Goal: Information Seeking & Learning: Compare options

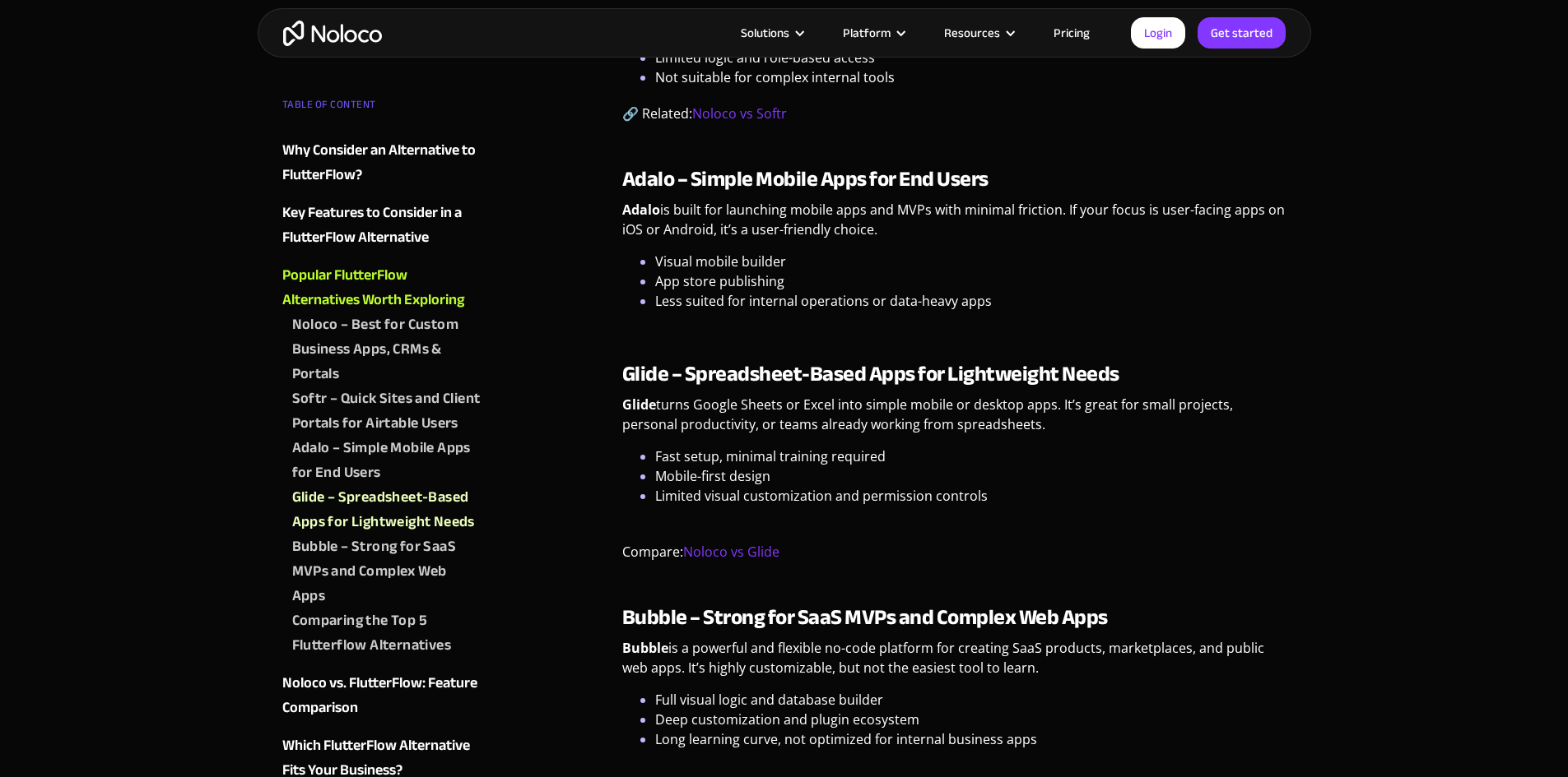
scroll to position [2551, 0]
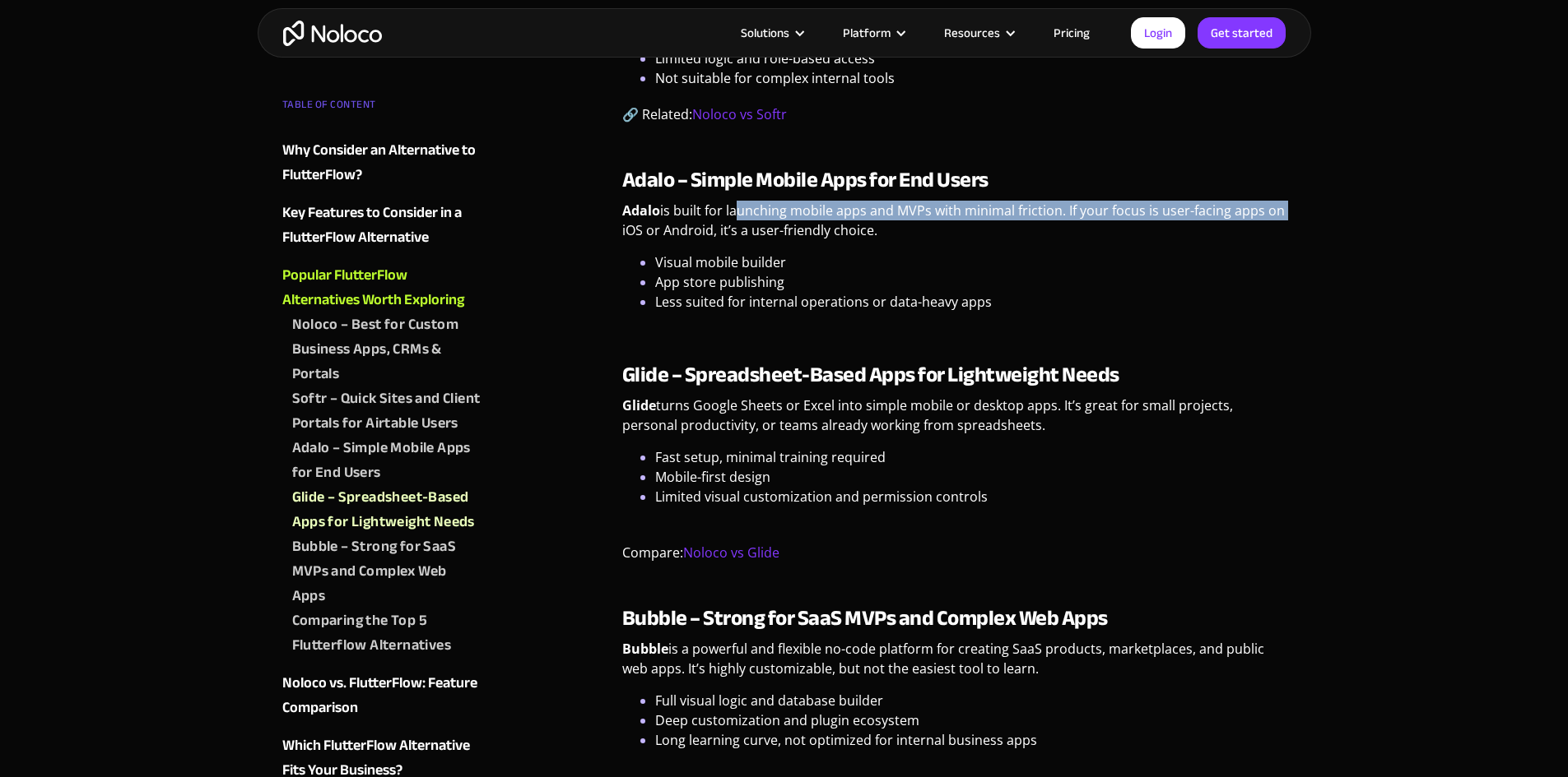
drag, startPoint x: 732, startPoint y: 236, endPoint x: 1341, endPoint y: 236, distance: 609.0
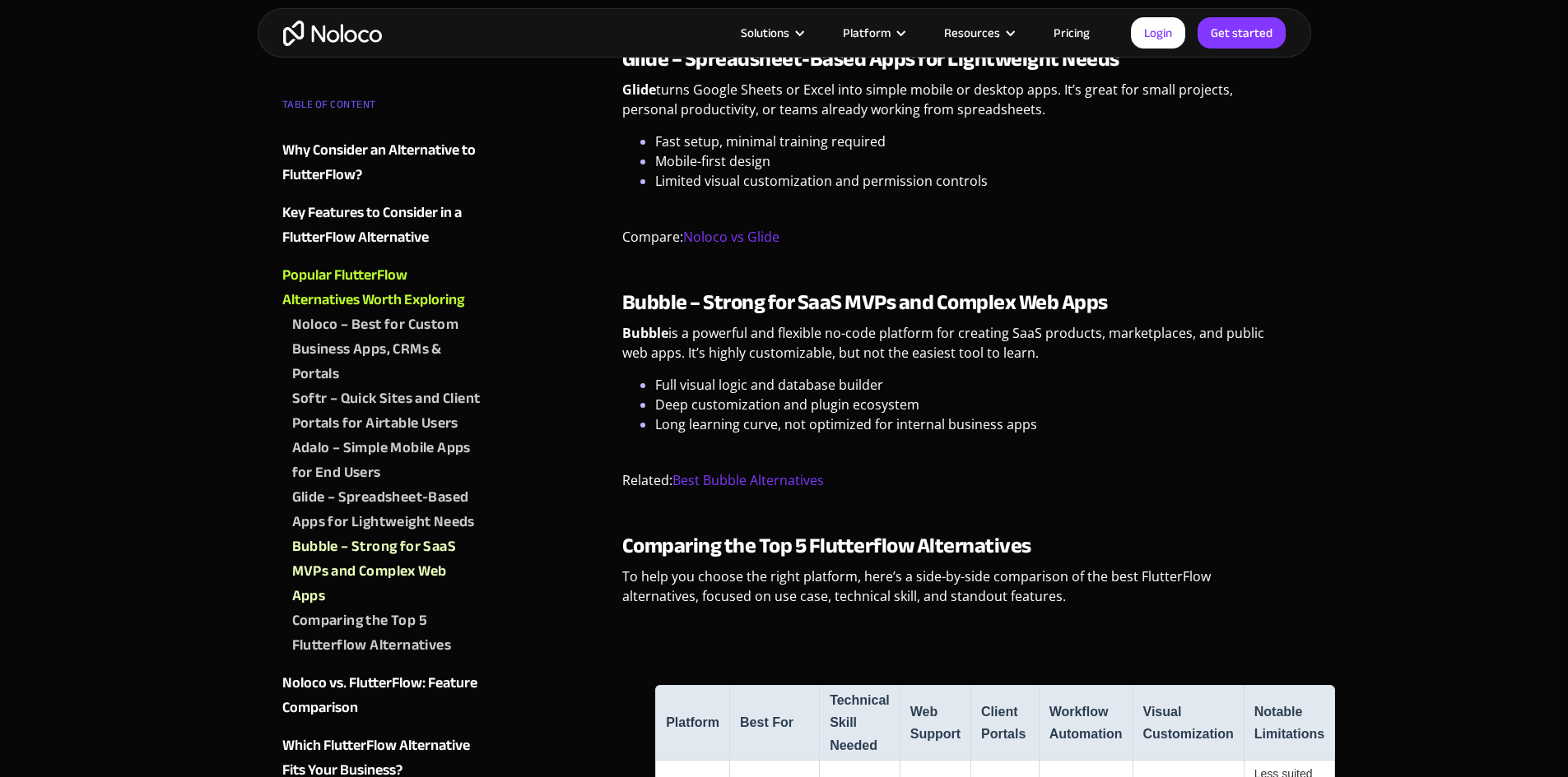
scroll to position [2962, 0]
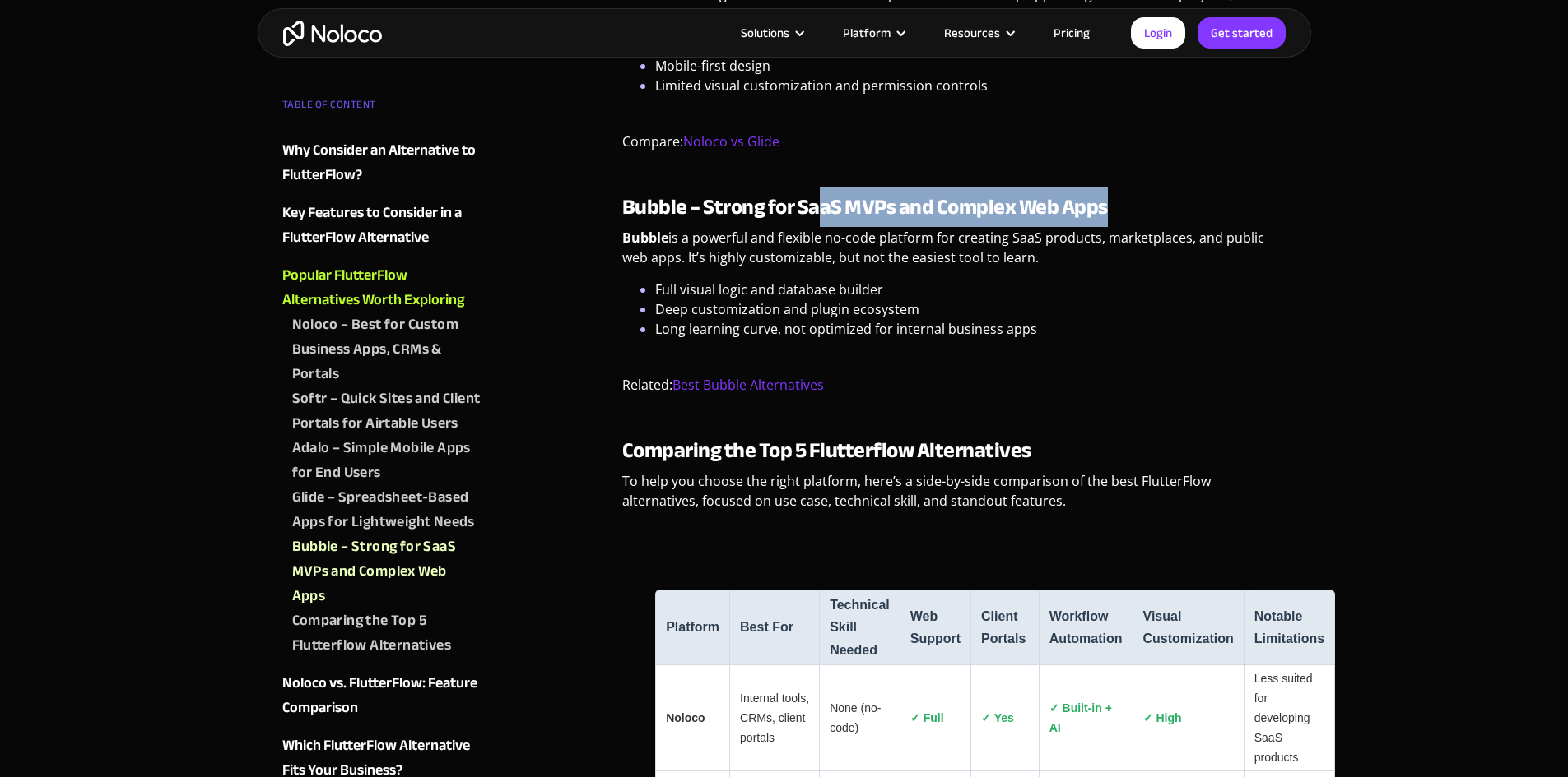
drag, startPoint x: 846, startPoint y: 224, endPoint x: 1152, endPoint y: 221, distance: 306.0
click at [1149, 220] on h3 "Bubble – Strong for SaaS MVPs and Complex Web Apps" at bounding box center [954, 208] width 664 height 25
click at [1152, 220] on h3 "Bubble – Strong for SaaS MVPs and Complex Web Apps" at bounding box center [954, 208] width 664 height 25
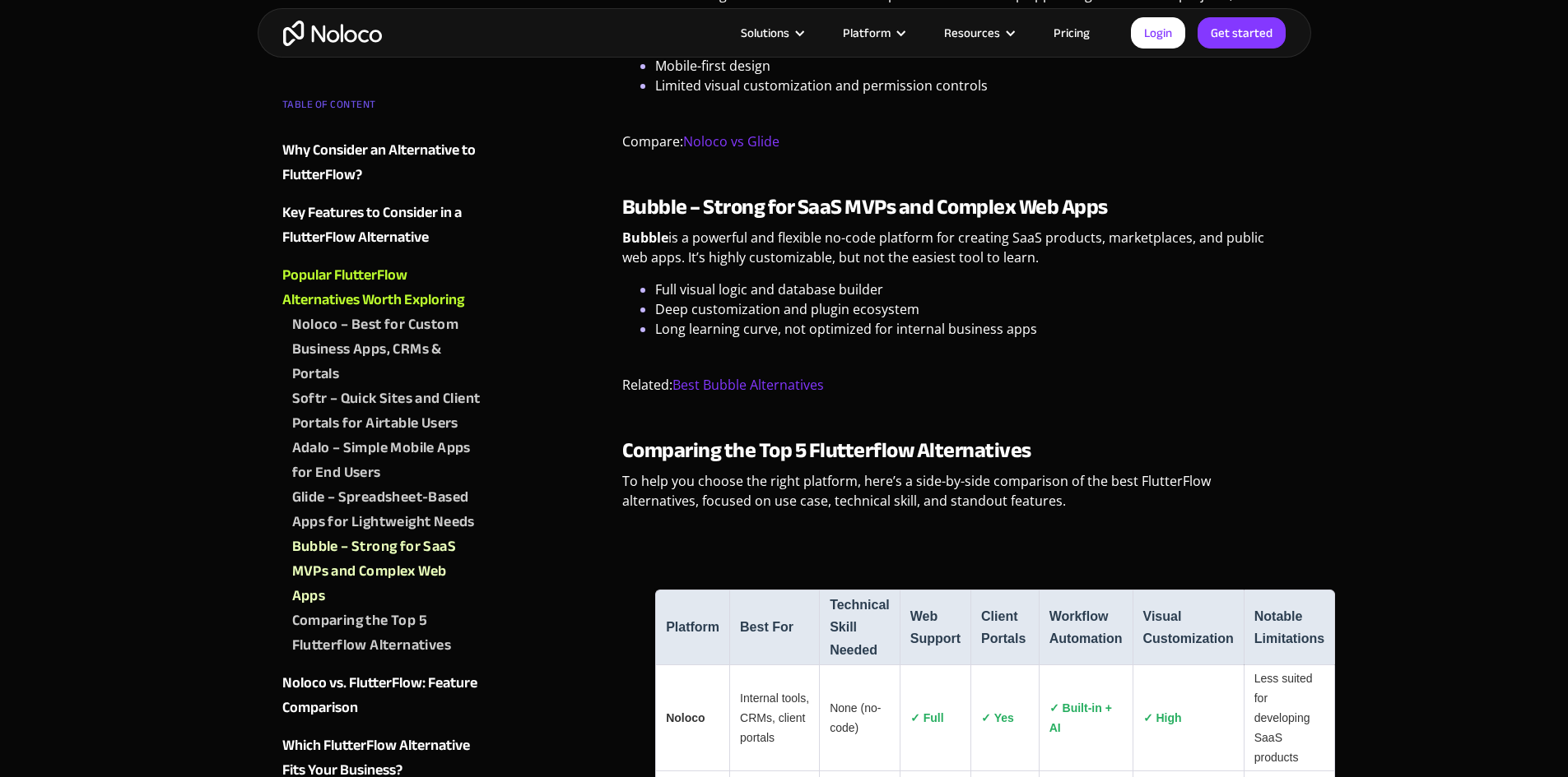
click at [1152, 220] on h3 "Bubble – Strong for SaaS MVPs and Complex Web Apps" at bounding box center [954, 208] width 664 height 25
click at [653, 227] on strong "Bubble – Strong for SaaS MVPs and Complex Web Apps" at bounding box center [865, 206] width 486 height 40
click at [655, 227] on strong "Bubble – Strong for SaaS MVPs and Complex Web Apps" at bounding box center [865, 206] width 486 height 40
drag, startPoint x: 655, startPoint y: 228, endPoint x: 617, endPoint y: 224, distance: 38.2
click at [617, 225] on div "FlutterFlow is widely recognized for its visual approach to app development, pa…" at bounding box center [954, 519] width 680 height 6181
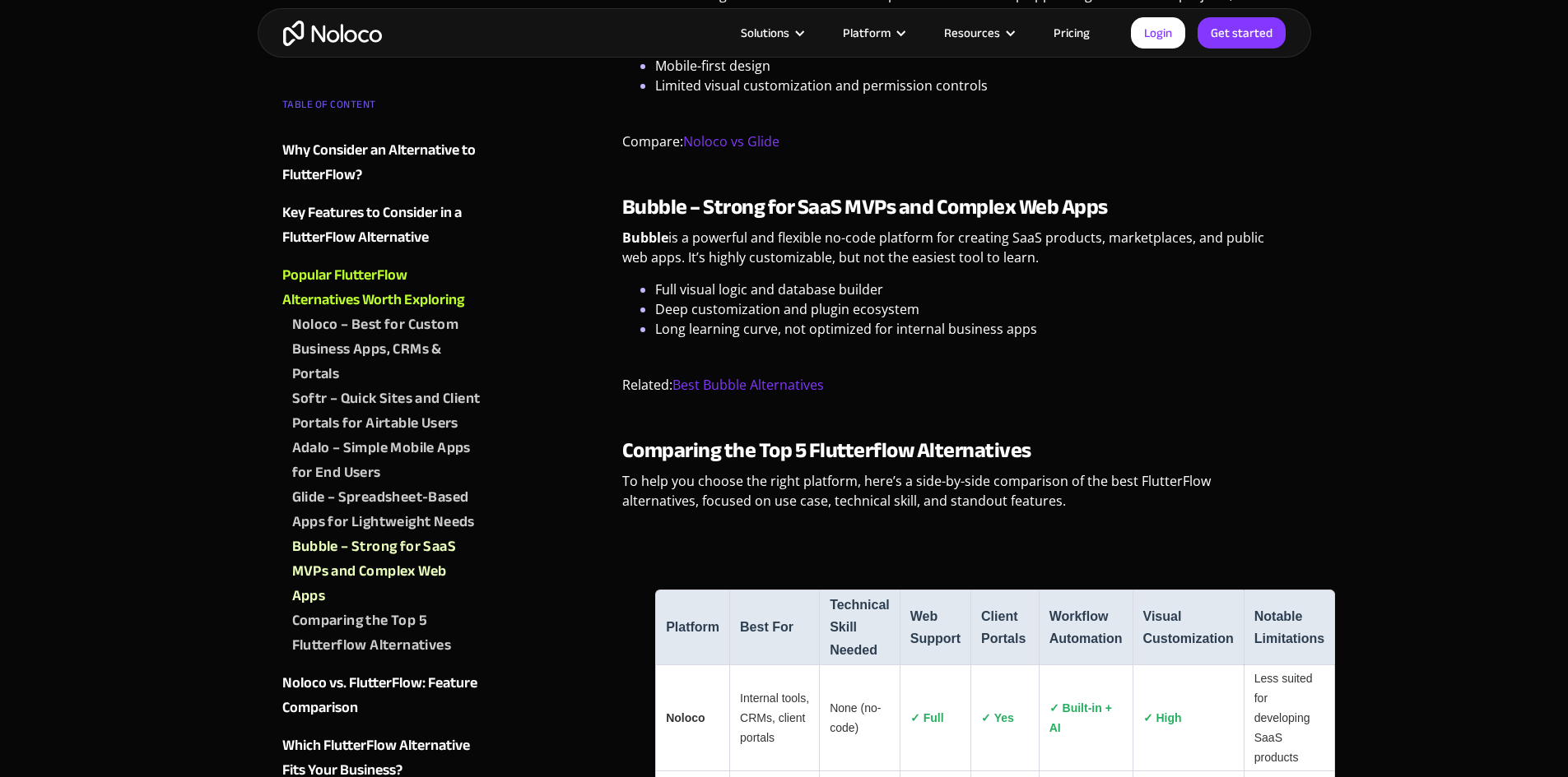
drag, startPoint x: 734, startPoint y: 278, endPoint x: 1052, endPoint y: 283, distance: 318.0
click at [1051, 280] on p "Bubble is a powerful and flexible no-code platform for creating SaaS products, …" at bounding box center [954, 254] width 664 height 52
click at [1083, 280] on p "Bubble is a powerful and flexible no-code platform for creating SaaS products, …" at bounding box center [954, 254] width 664 height 52
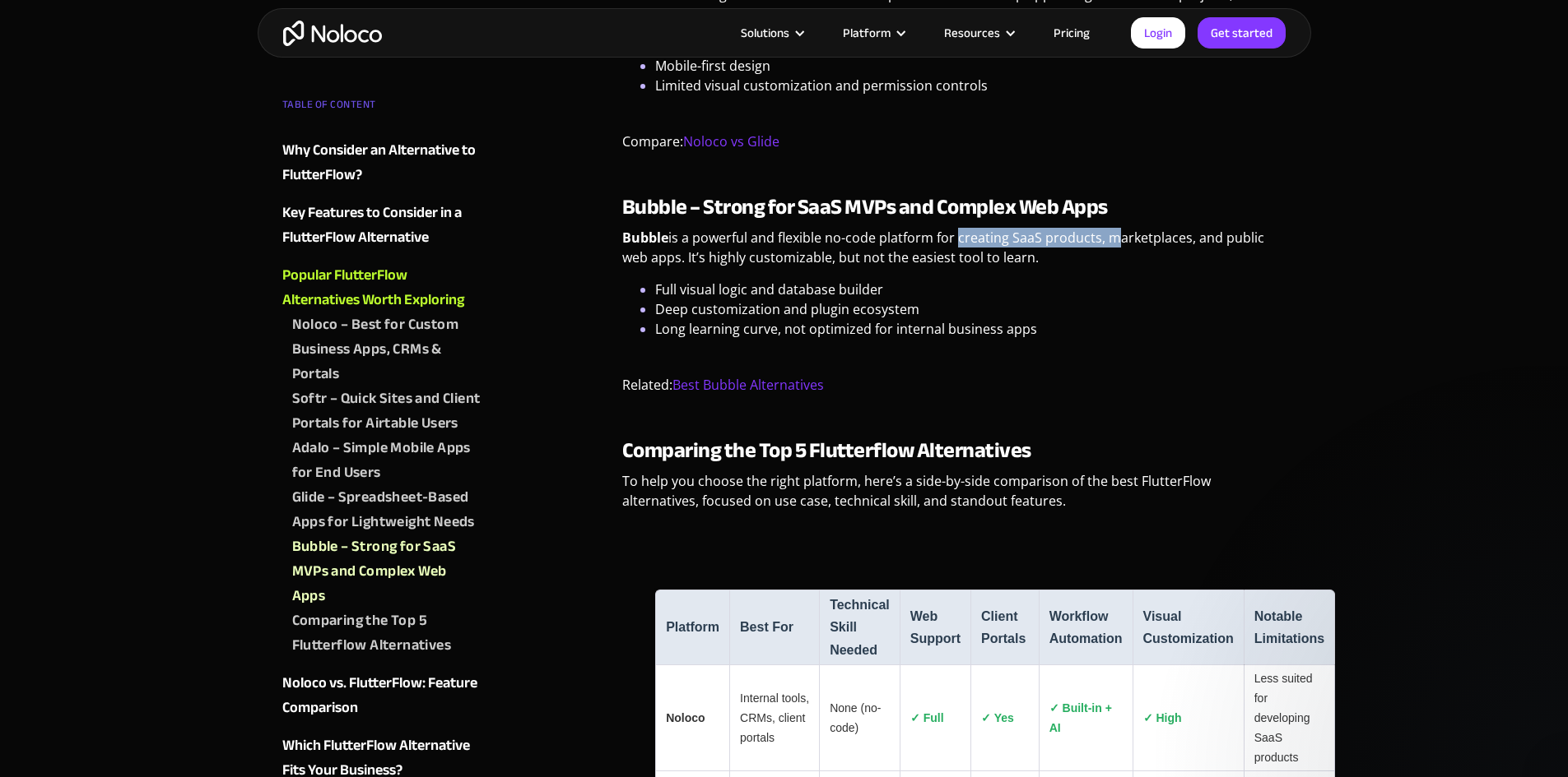
drag, startPoint x: 957, startPoint y: 264, endPoint x: 1115, endPoint y: 263, distance: 158.0
click at [1115, 263] on p "Bubble is a powerful and flexible no-code platform for creating SaaS products, …" at bounding box center [954, 254] width 664 height 52
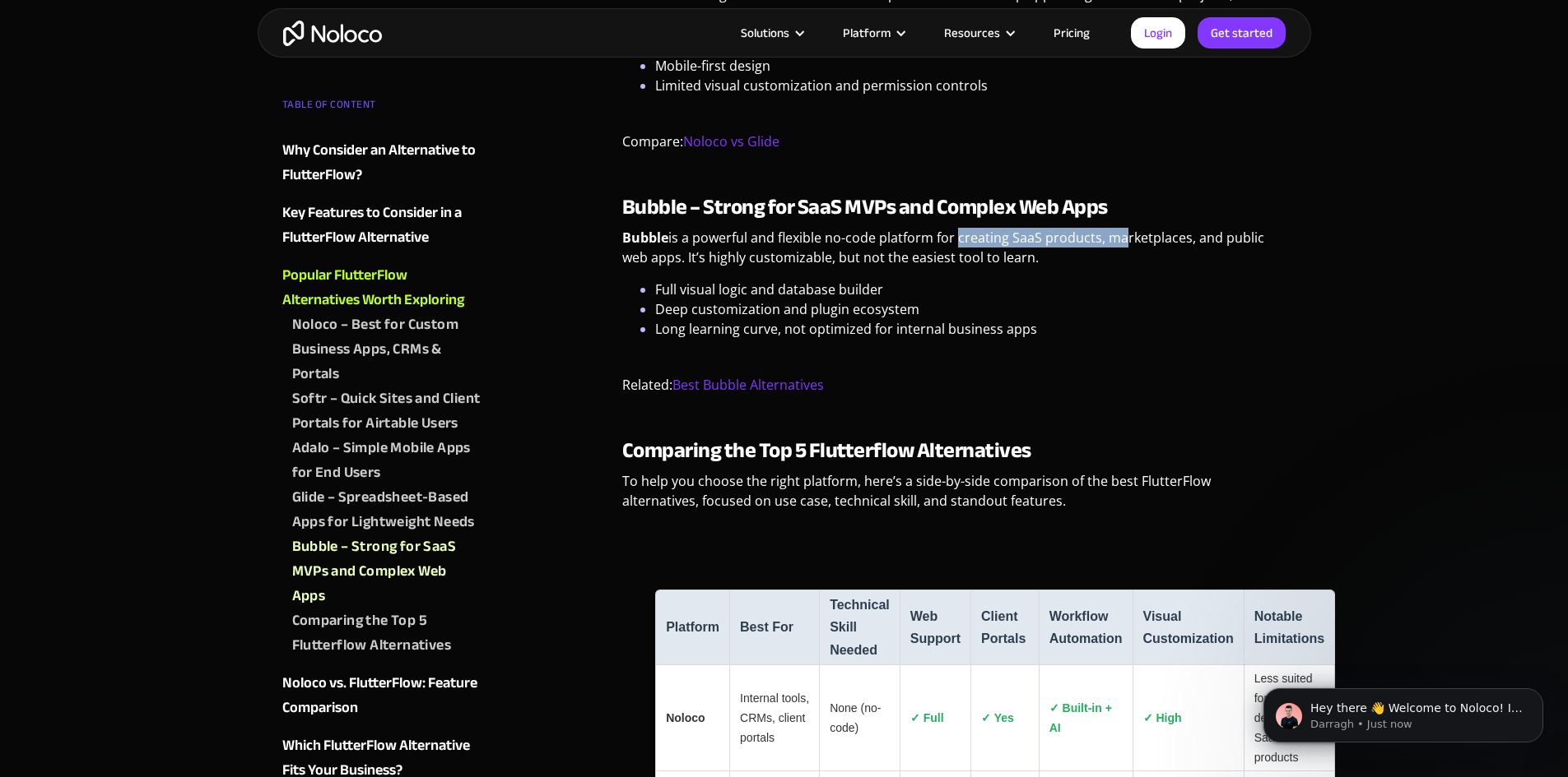
scroll to position [0, 0]
click at [1178, 264] on p "Bubble is a powerful and flexible no-code platform for creating SaaS products, …" at bounding box center [954, 254] width 664 height 52
drag, startPoint x: 1152, startPoint y: 255, endPoint x: 1235, endPoint y: 267, distance: 83.9
click at [1233, 267] on p "Bubble is a powerful and flexible no-code platform for creating SaaS products, …" at bounding box center [954, 254] width 664 height 52
click at [1241, 267] on p "Bubble is a powerful and flexible no-code platform for creating SaaS products, …" at bounding box center [954, 254] width 664 height 52
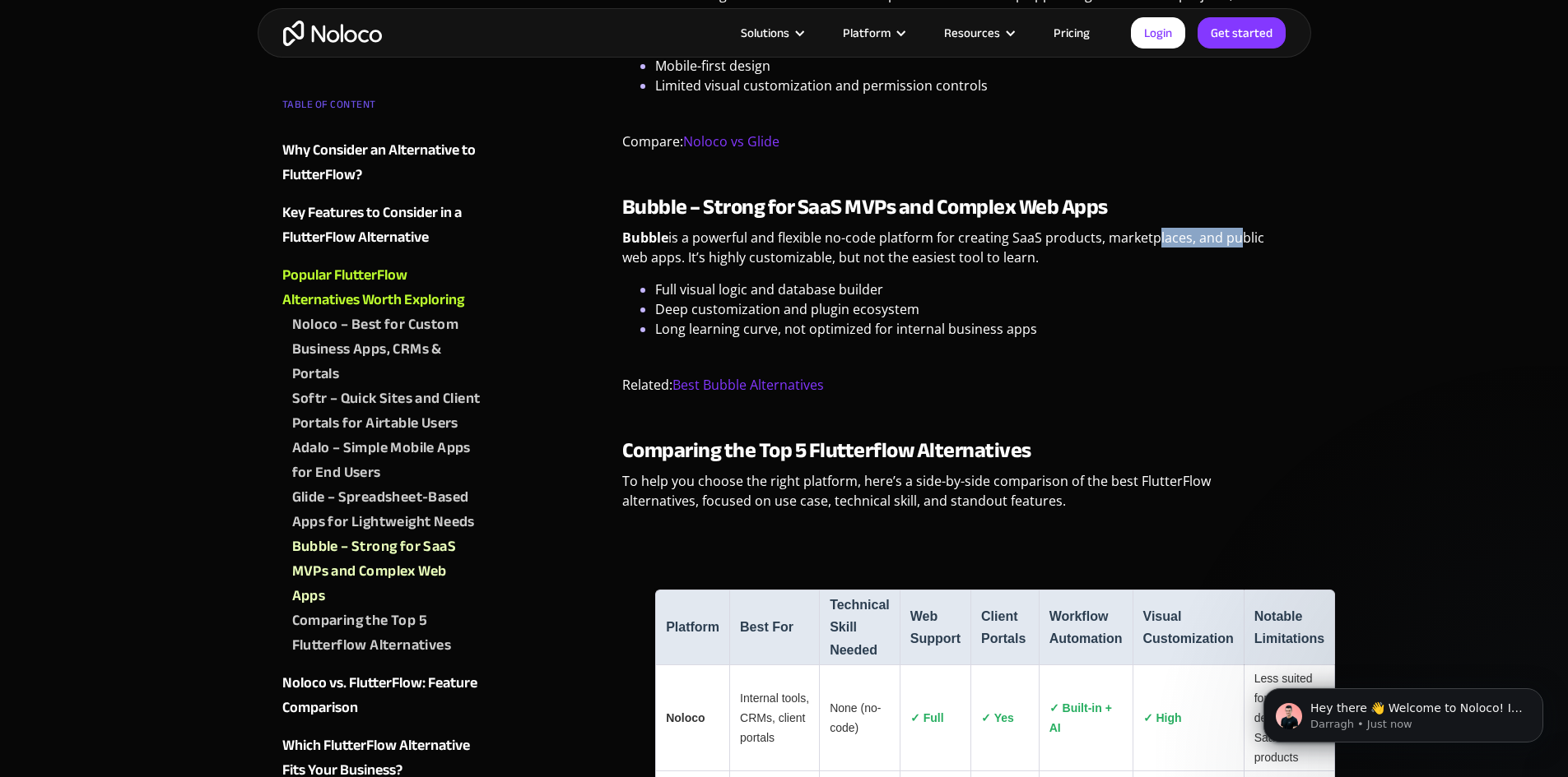
drag, startPoint x: 777, startPoint y: 281, endPoint x: 1102, endPoint y: 282, distance: 325.0
click at [1102, 280] on p "Bubble is a powerful and flexible no-code platform for creating SaaS products, …" at bounding box center [954, 254] width 664 height 52
click at [1103, 280] on p "Bubble is a powerful and flexible no-code platform for creating SaaS products, …" at bounding box center [954, 254] width 664 height 52
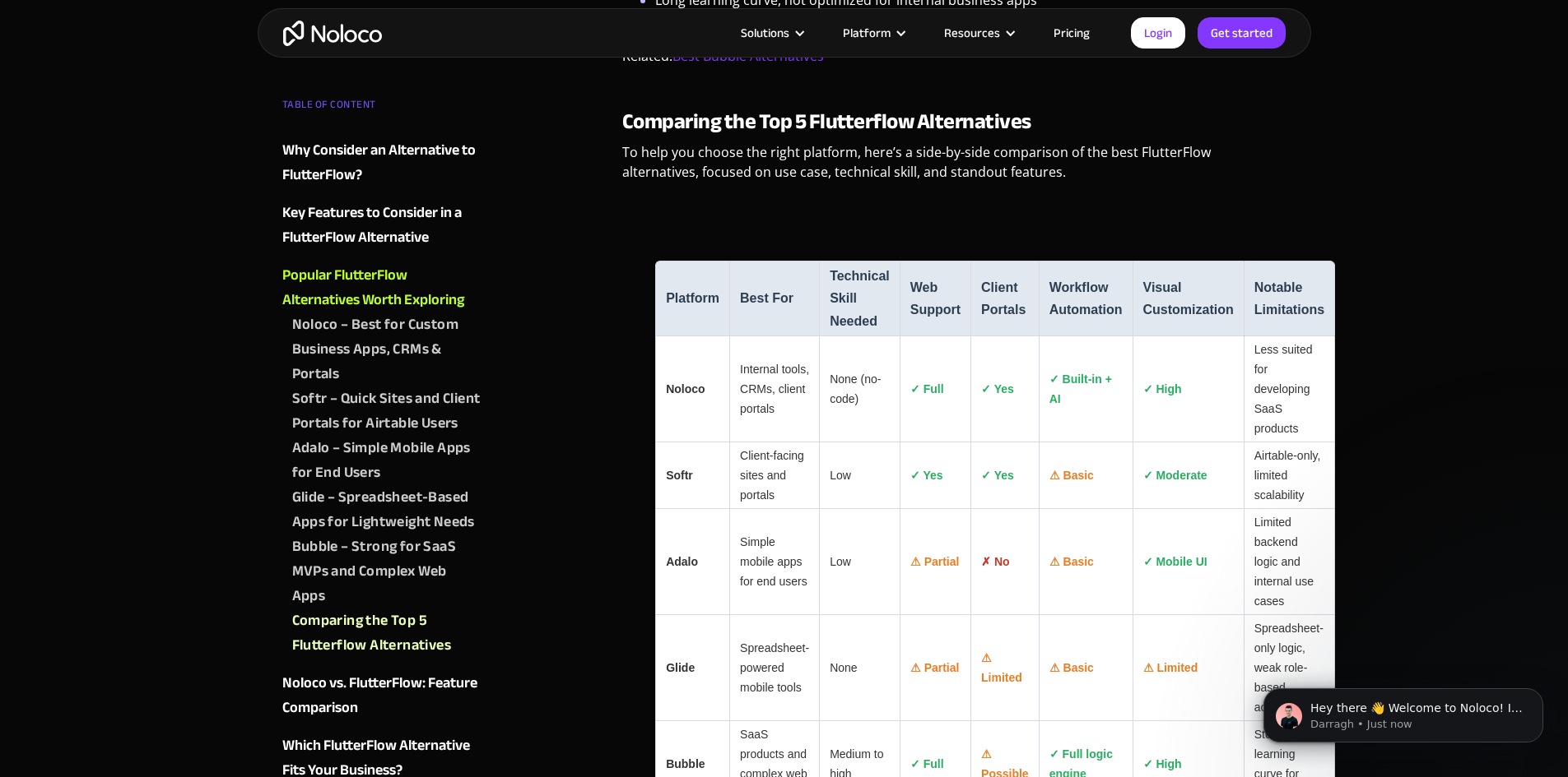
scroll to position [3372, 0]
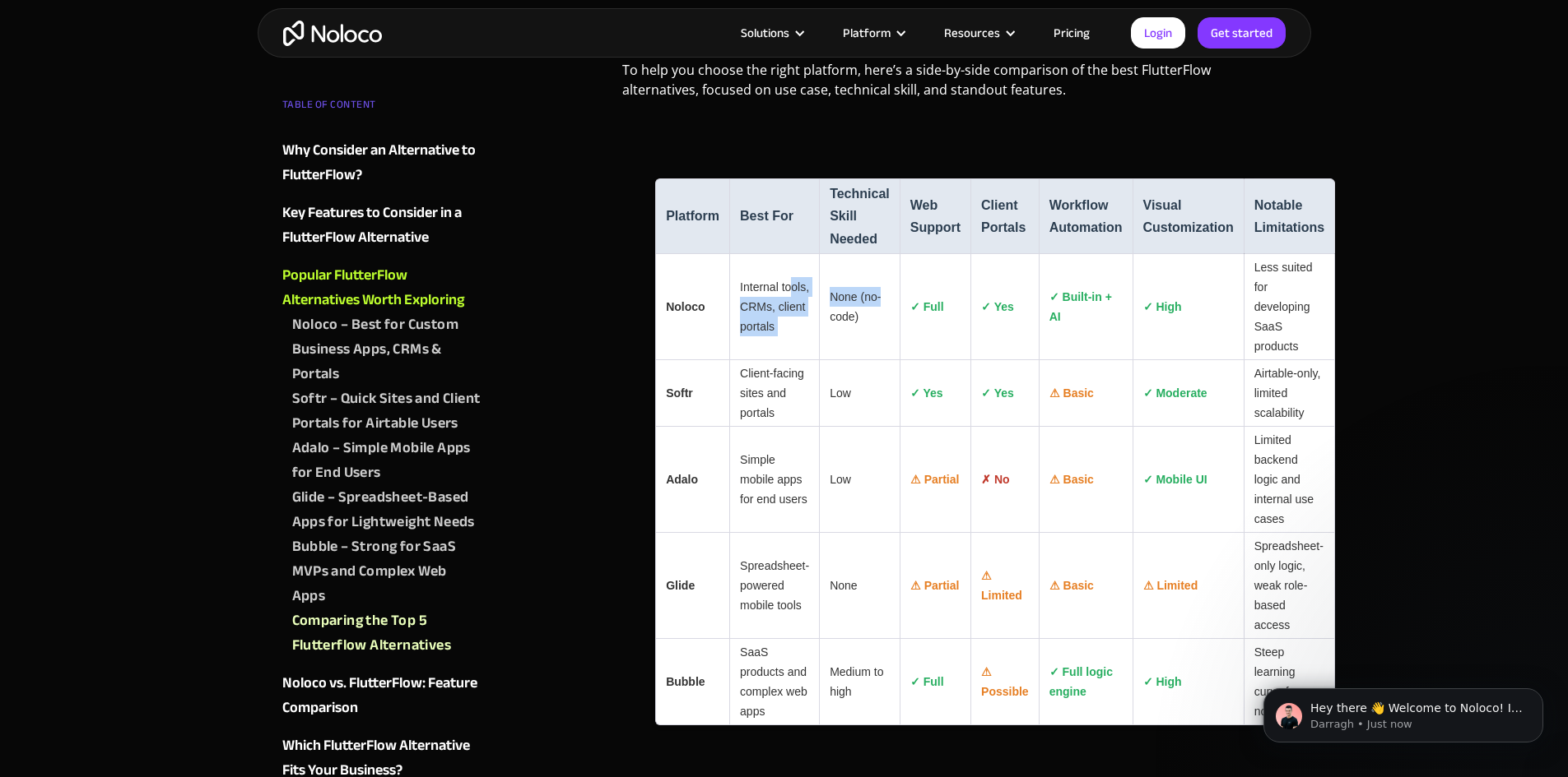
drag, startPoint x: 789, startPoint y: 301, endPoint x: 823, endPoint y: 358, distance: 66.4
click at [823, 358] on tr "Noloco Internal tools, CRMs, client portals None (no-code) ✓ Full ✓ Yes ✓ Built…" at bounding box center [995, 307] width 680 height 106
click at [872, 360] on td "None (no-code)" at bounding box center [859, 307] width 81 height 106
drag, startPoint x: 840, startPoint y: 315, endPoint x: 894, endPoint y: 348, distance: 63.3
click at [884, 327] on td "None (no-code)" at bounding box center [859, 307] width 81 height 106
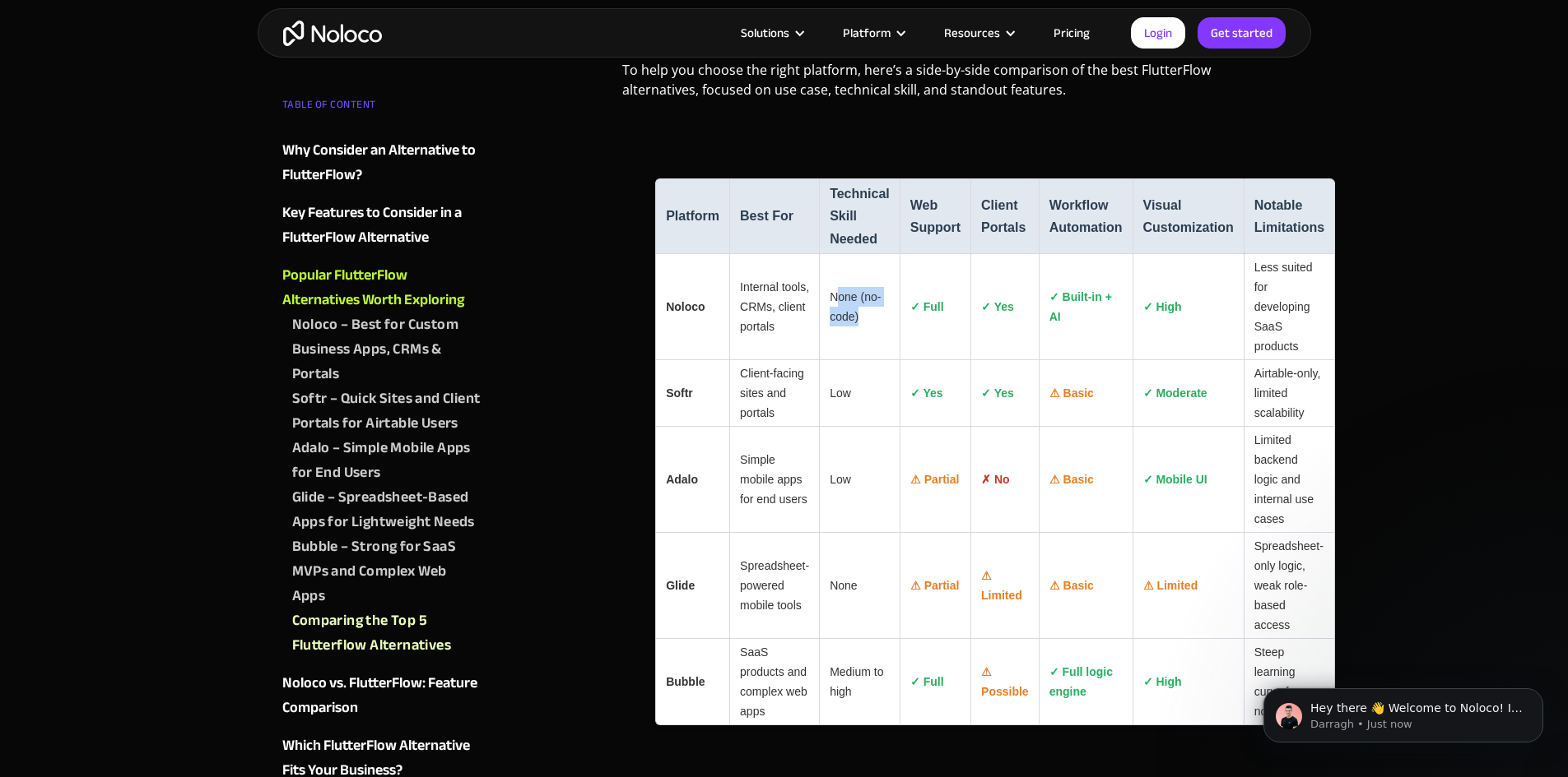
click at [894, 349] on td "None (no-code)" at bounding box center [859, 307] width 81 height 106
drag, startPoint x: 913, startPoint y: 323, endPoint x: 961, endPoint y: 323, distance: 48.0
click at [957, 323] on td "✓ Full" at bounding box center [934, 307] width 71 height 106
click at [961, 322] on td "✓ Full" at bounding box center [934, 307] width 71 height 106
drag, startPoint x: 971, startPoint y: 321, endPoint x: 1035, endPoint y: 324, distance: 64.1
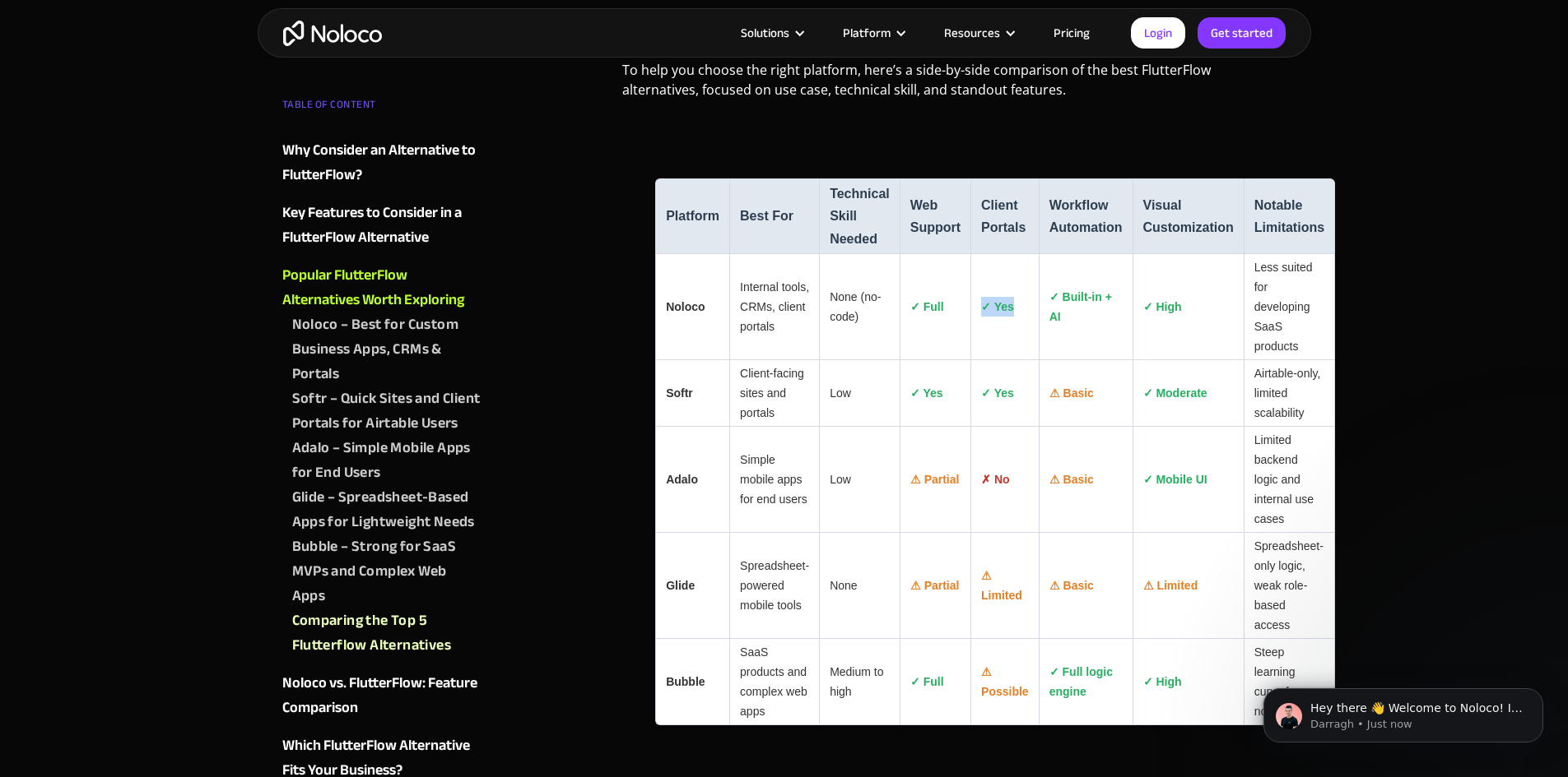
click at [1034, 324] on td "✓ Yes" at bounding box center [1004, 307] width 68 height 106
click at [1035, 324] on td "✓ Yes" at bounding box center [1004, 307] width 68 height 106
drag, startPoint x: 1047, startPoint y: 314, endPoint x: 1101, endPoint y: 325, distance: 55.1
click at [1096, 324] on td "✓ Built-in + AI" at bounding box center [1085, 307] width 94 height 106
click at [1102, 325] on td "✓ Built-in + AI" at bounding box center [1085, 307] width 94 height 106
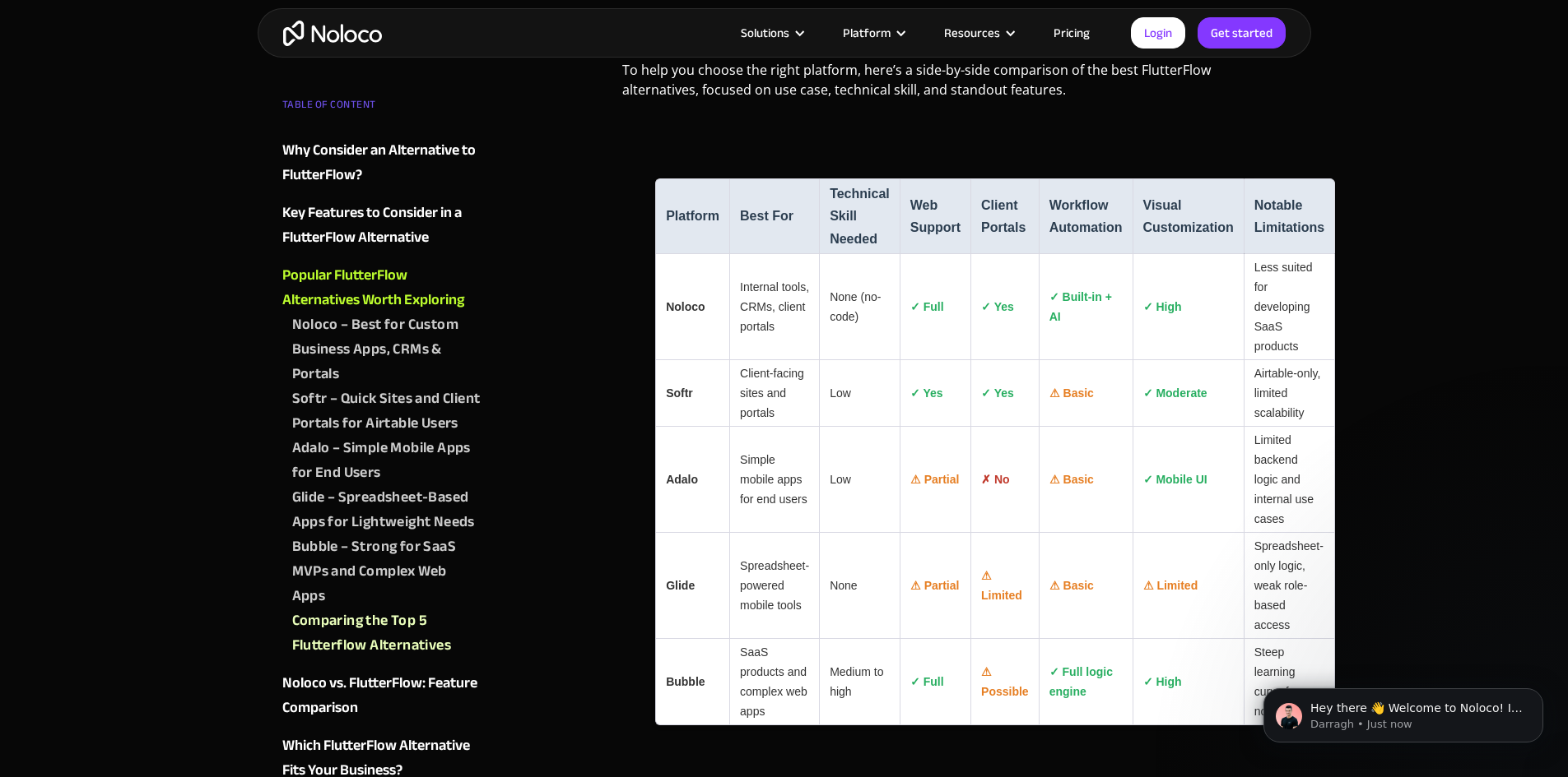
click at [1118, 336] on td "✓ Built-in + AI" at bounding box center [1085, 307] width 94 height 106
drag, startPoint x: 1206, startPoint y: 350, endPoint x: 952, endPoint y: 309, distance: 257.3
click at [952, 309] on tr "Noloco Internal tools, CRMs, client portals None (no-code) ✓ Full ✓ Yes ✓ Built…" at bounding box center [995, 307] width 680 height 106
click at [951, 309] on td "✓ Full" at bounding box center [934, 307] width 71 height 106
drag, startPoint x: 1086, startPoint y: 327, endPoint x: 1249, endPoint y: 343, distance: 163.8
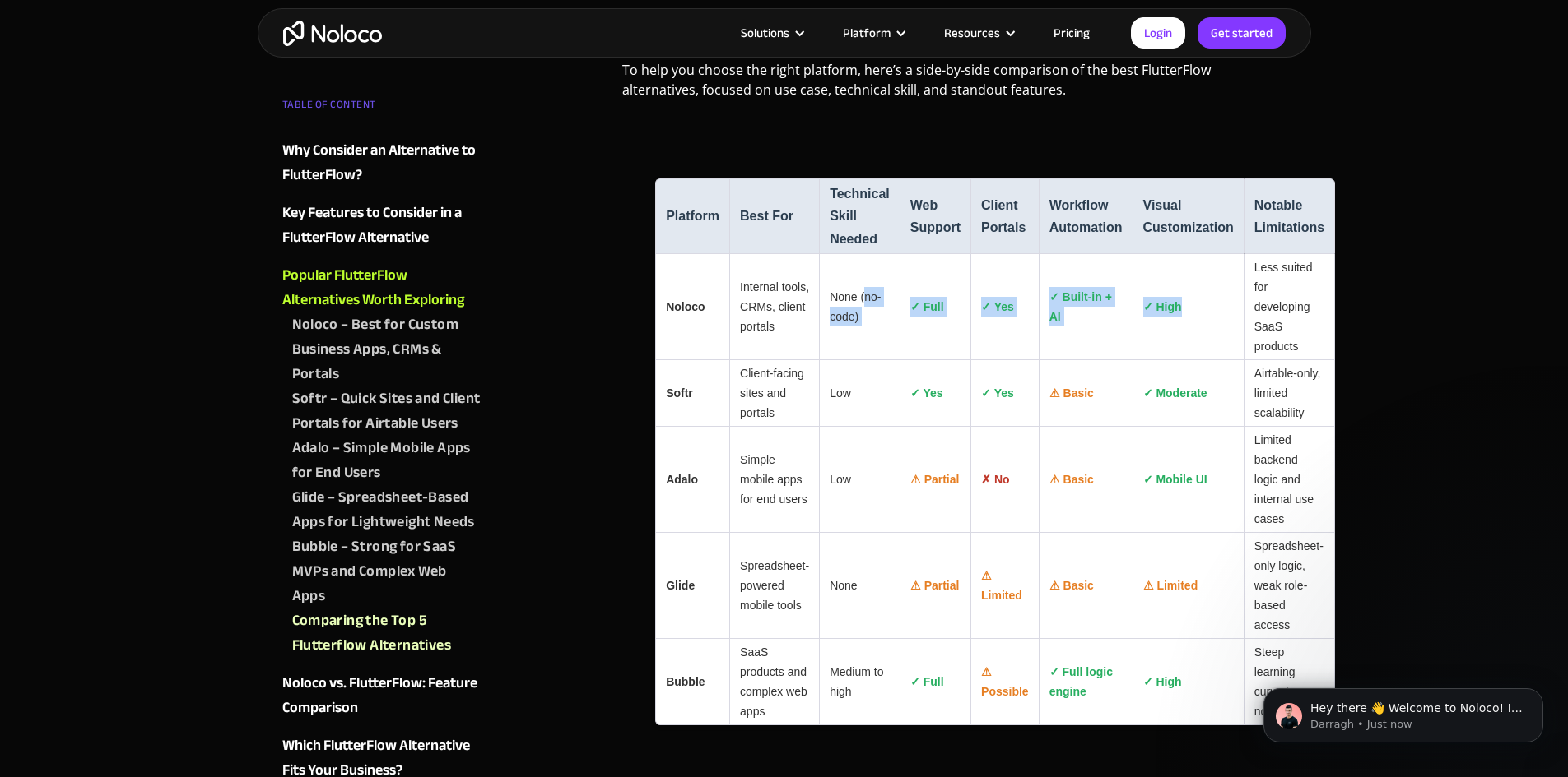
click at [1241, 343] on tr "Noloco Internal tools, CRMs, client portals None (no-code) ✓ Full ✓ Yes ✓ Built…" at bounding box center [995, 307] width 680 height 106
click at [1253, 343] on td "Less suited for developing SaaS products" at bounding box center [1289, 307] width 91 height 106
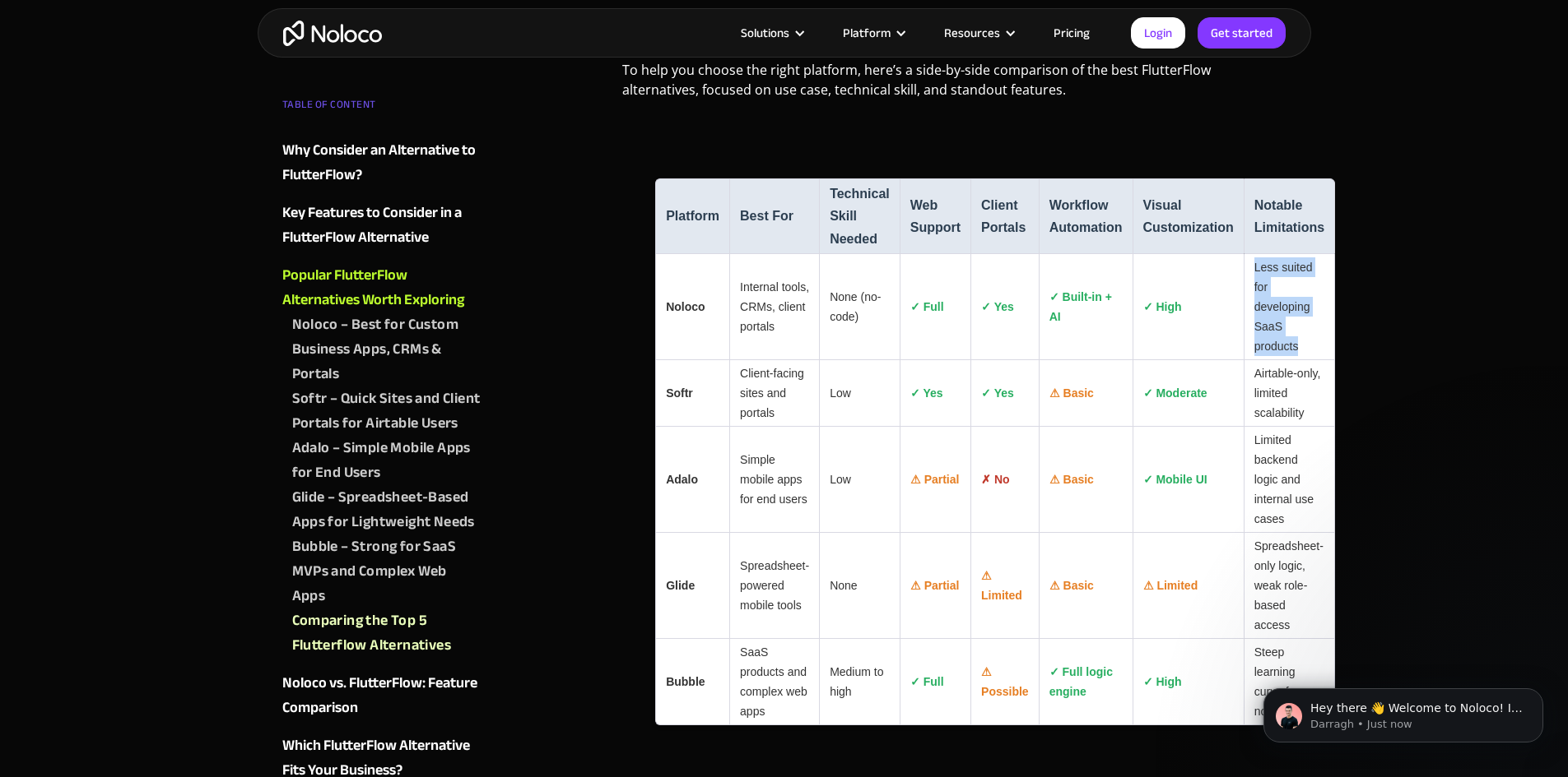
drag, startPoint x: 1310, startPoint y: 369, endPoint x: 1234, endPoint y: 274, distance: 121.7
click at [1234, 274] on tr "Noloco Internal tools, CRMs, client portals None (no-code) ✓ Full ✓ Yes ✓ Built…" at bounding box center [995, 307] width 680 height 106
click at [876, 346] on td "None (no-code)" at bounding box center [859, 307] width 81 height 106
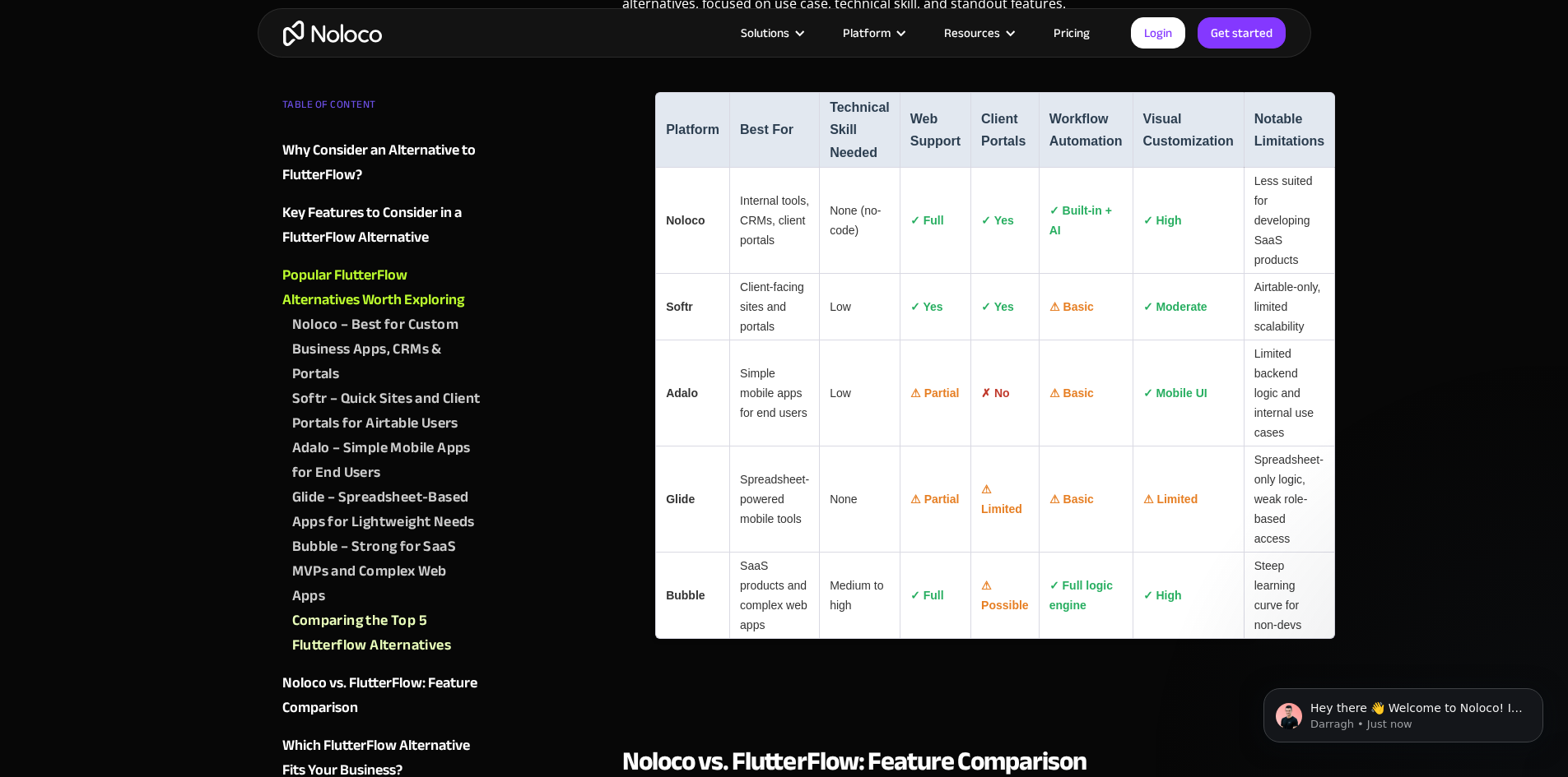
scroll to position [3455, 0]
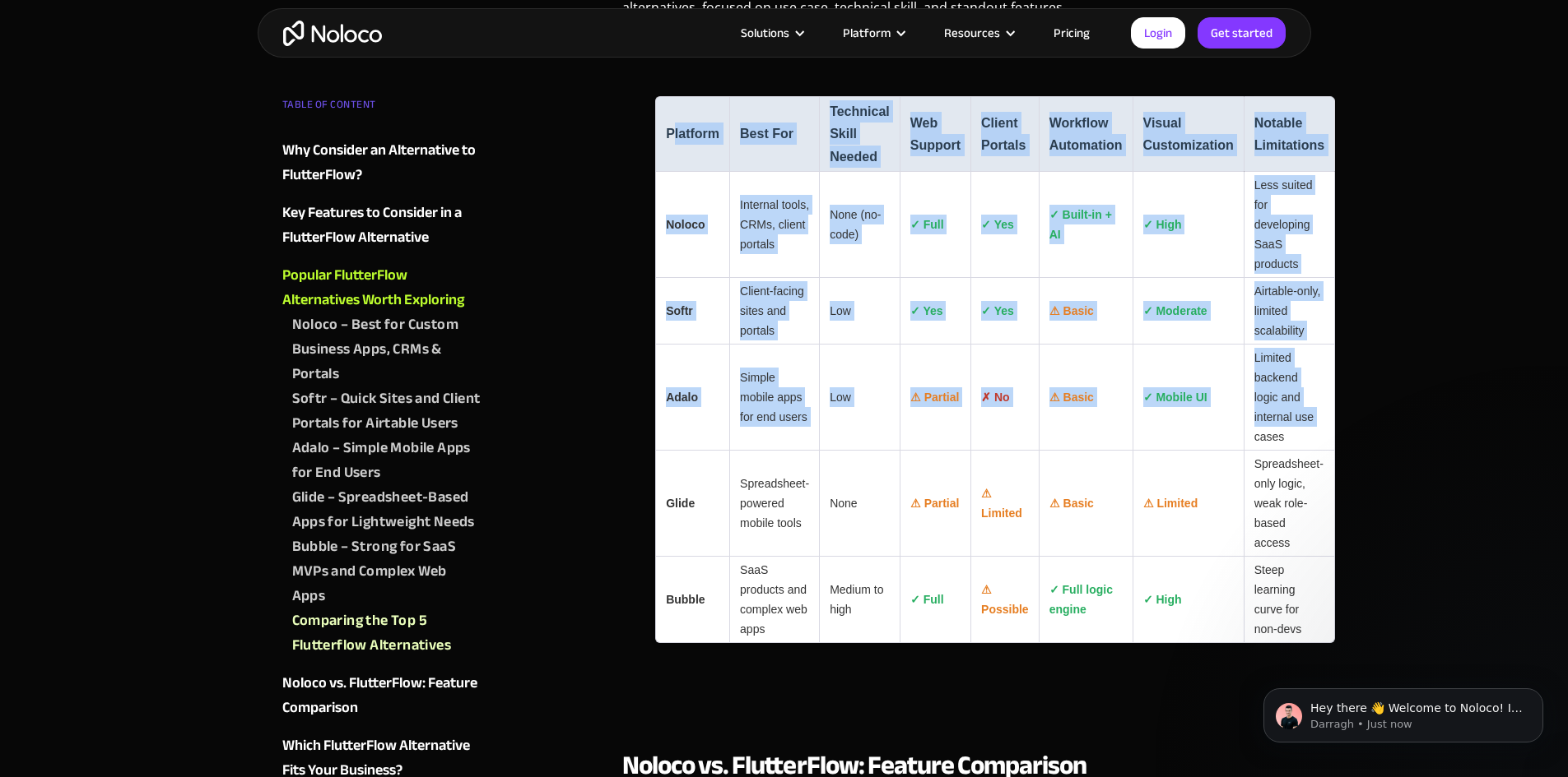
drag, startPoint x: 671, startPoint y: 143, endPoint x: 1243, endPoint y: 466, distance: 656.9
click at [1243, 466] on table "Platform Best For Technical Skill Needed Web Support Client Portals Workflow Au…" at bounding box center [995, 369] width 680 height 547
click at [1243, 451] on td "Limited backend logic and internal use cases" at bounding box center [1289, 398] width 91 height 106
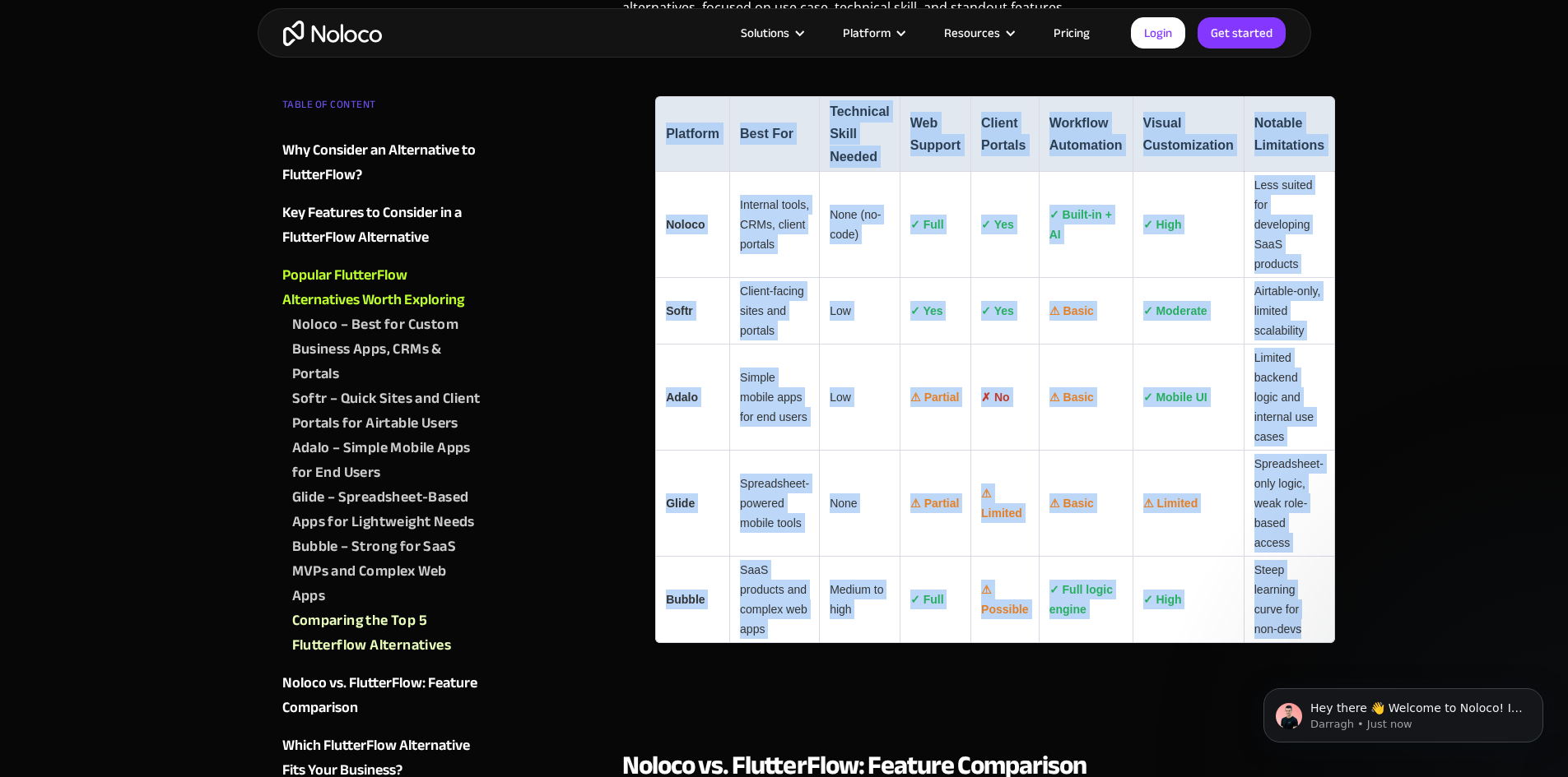
drag, startPoint x: 663, startPoint y: 153, endPoint x: 1317, endPoint y: 637, distance: 813.6
click at [1324, 643] on table "Platform Best For Technical Skill Needed Web Support Client Portals Workflow Au…" at bounding box center [995, 369] width 680 height 547
click at [1322, 622] on td "Steep learning curve for non-devs" at bounding box center [1289, 600] width 91 height 86
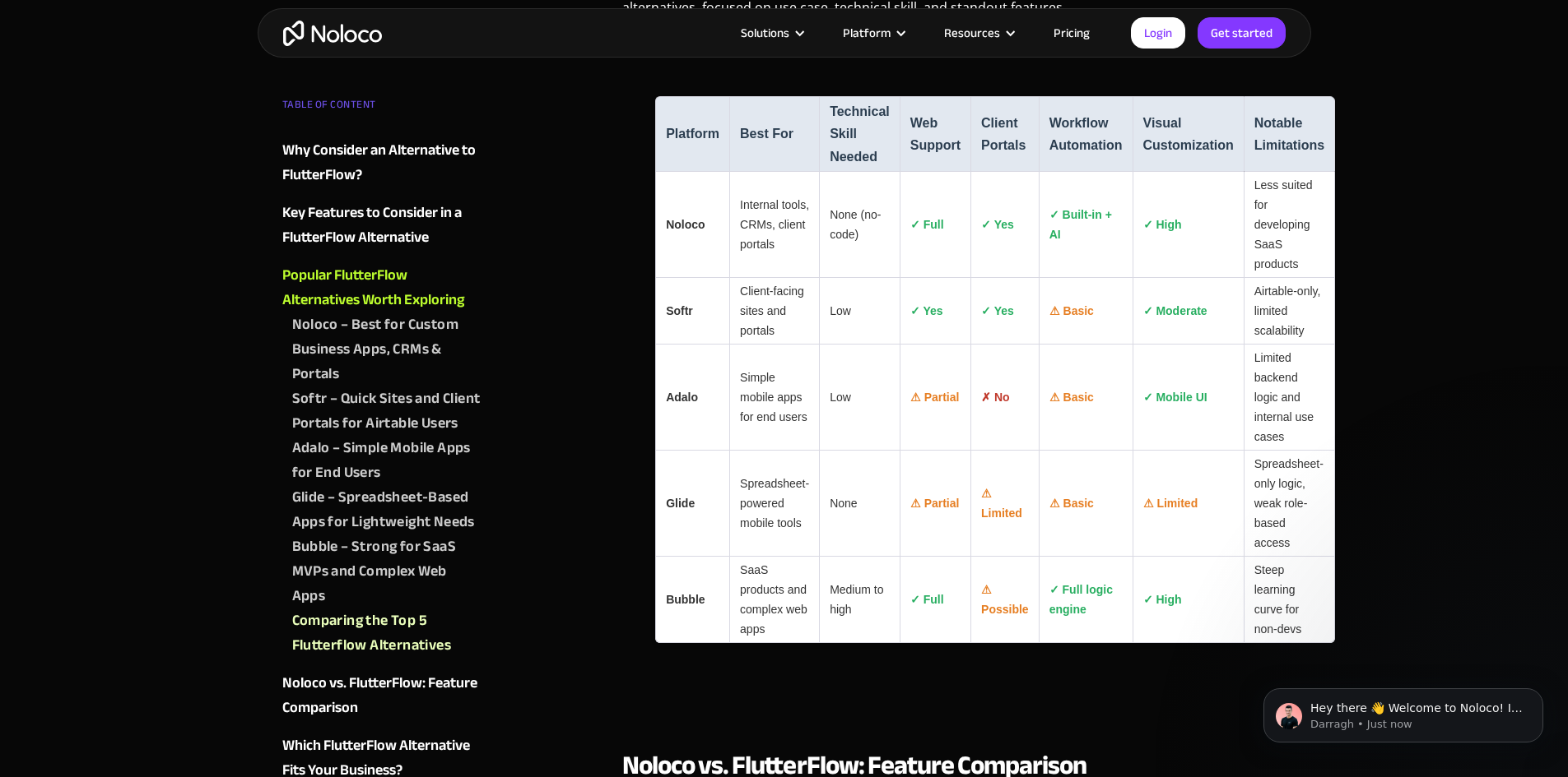
click at [764, 636] on td "SaaS products and complex web apps" at bounding box center [774, 600] width 90 height 86
click at [766, 636] on td "SaaS products and complex web apps" at bounding box center [774, 600] width 90 height 86
click at [768, 514] on td "Spreadsheet-powered mobile tools" at bounding box center [774, 504] width 90 height 106
click at [766, 429] on td "Simple mobile apps for end users" at bounding box center [774, 398] width 90 height 106
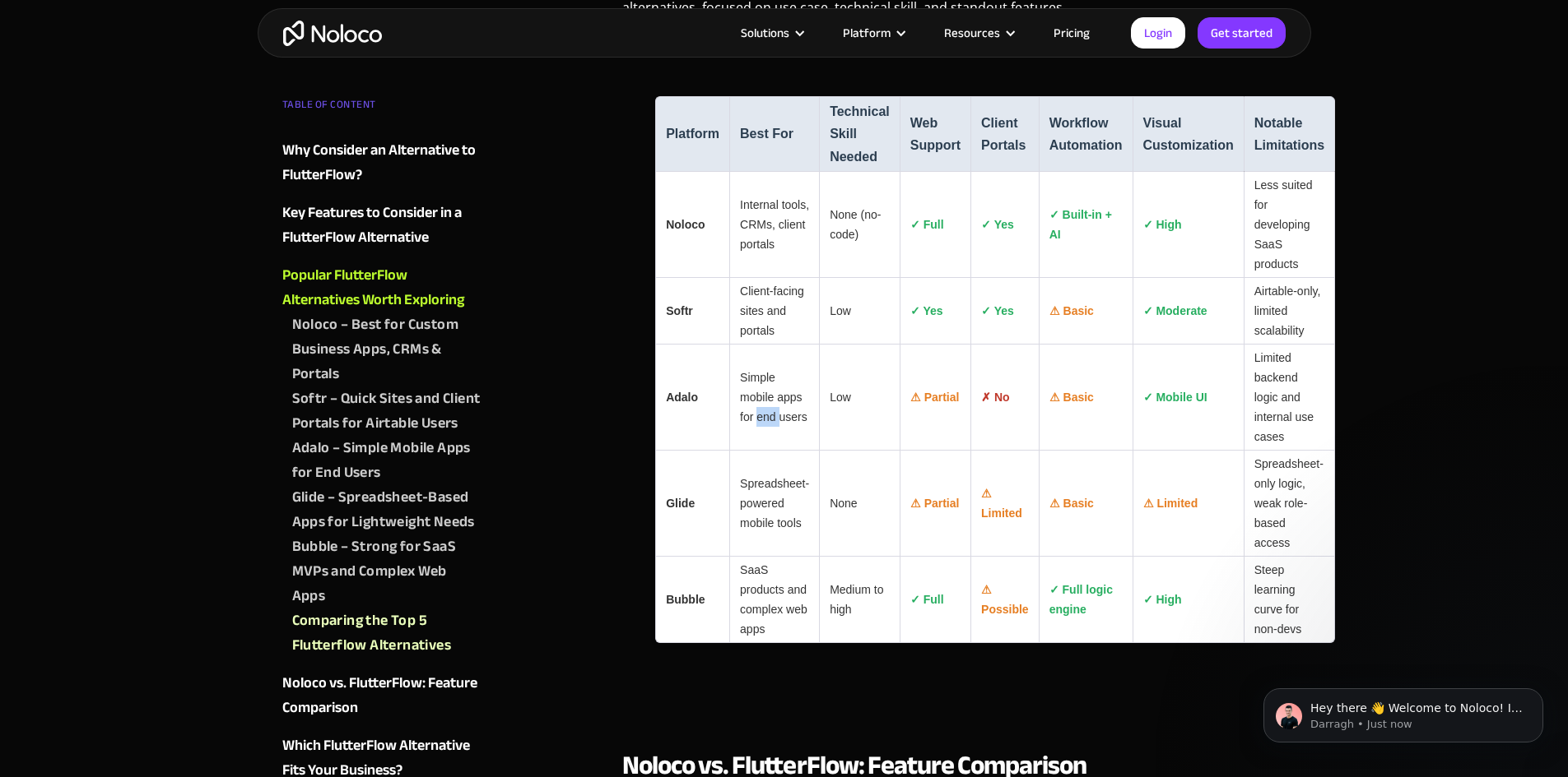
click at [766, 429] on td "Simple mobile apps for end users" at bounding box center [774, 398] width 90 height 106
click at [761, 330] on td "Client-facing sites and portals" at bounding box center [774, 311] width 90 height 66
click at [767, 247] on td "Internal tools, CRMs, client portals" at bounding box center [774, 225] width 90 height 106
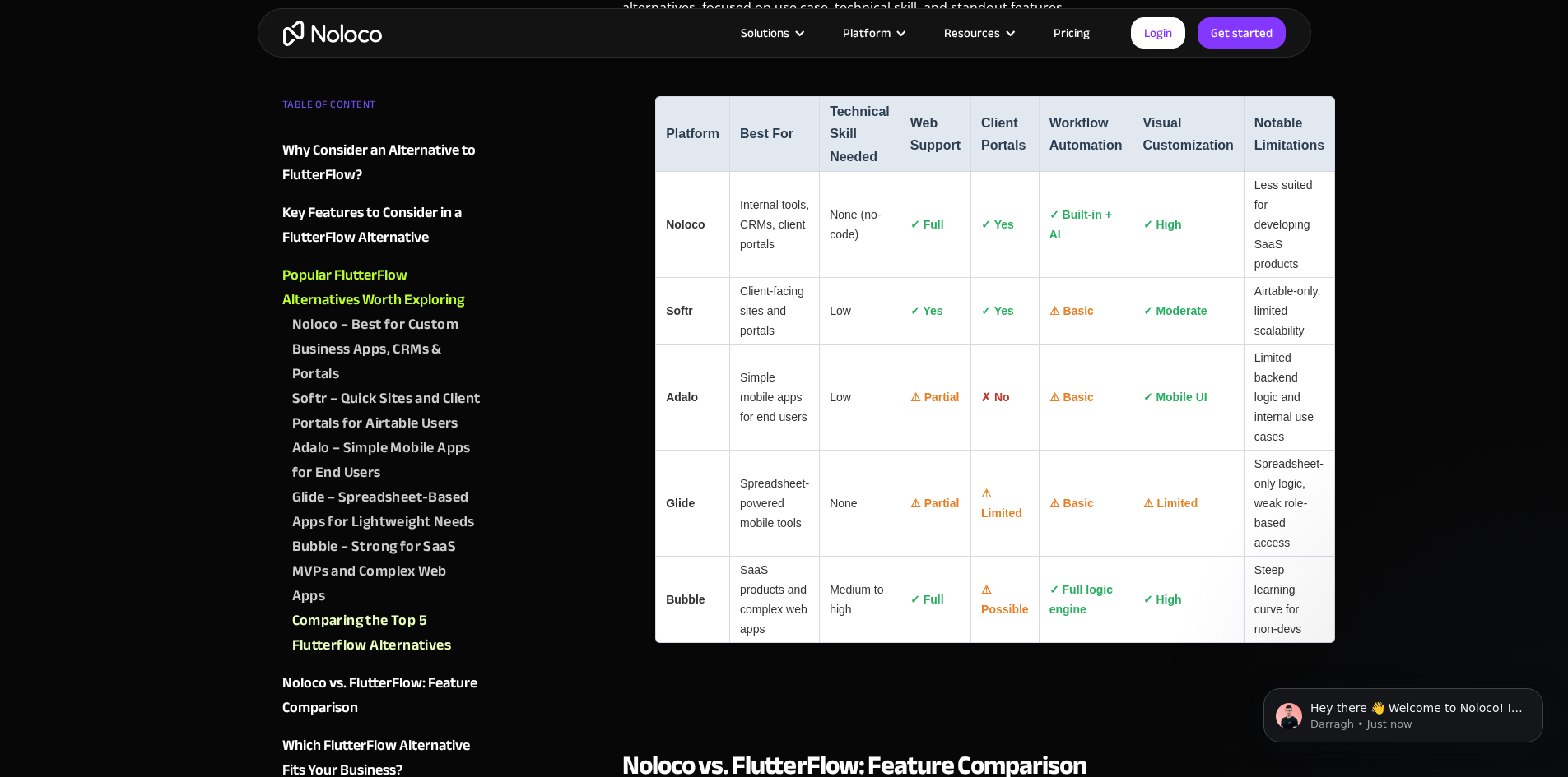
click at [768, 223] on td "Internal tools, CRMs, client portals" at bounding box center [774, 225] width 90 height 106
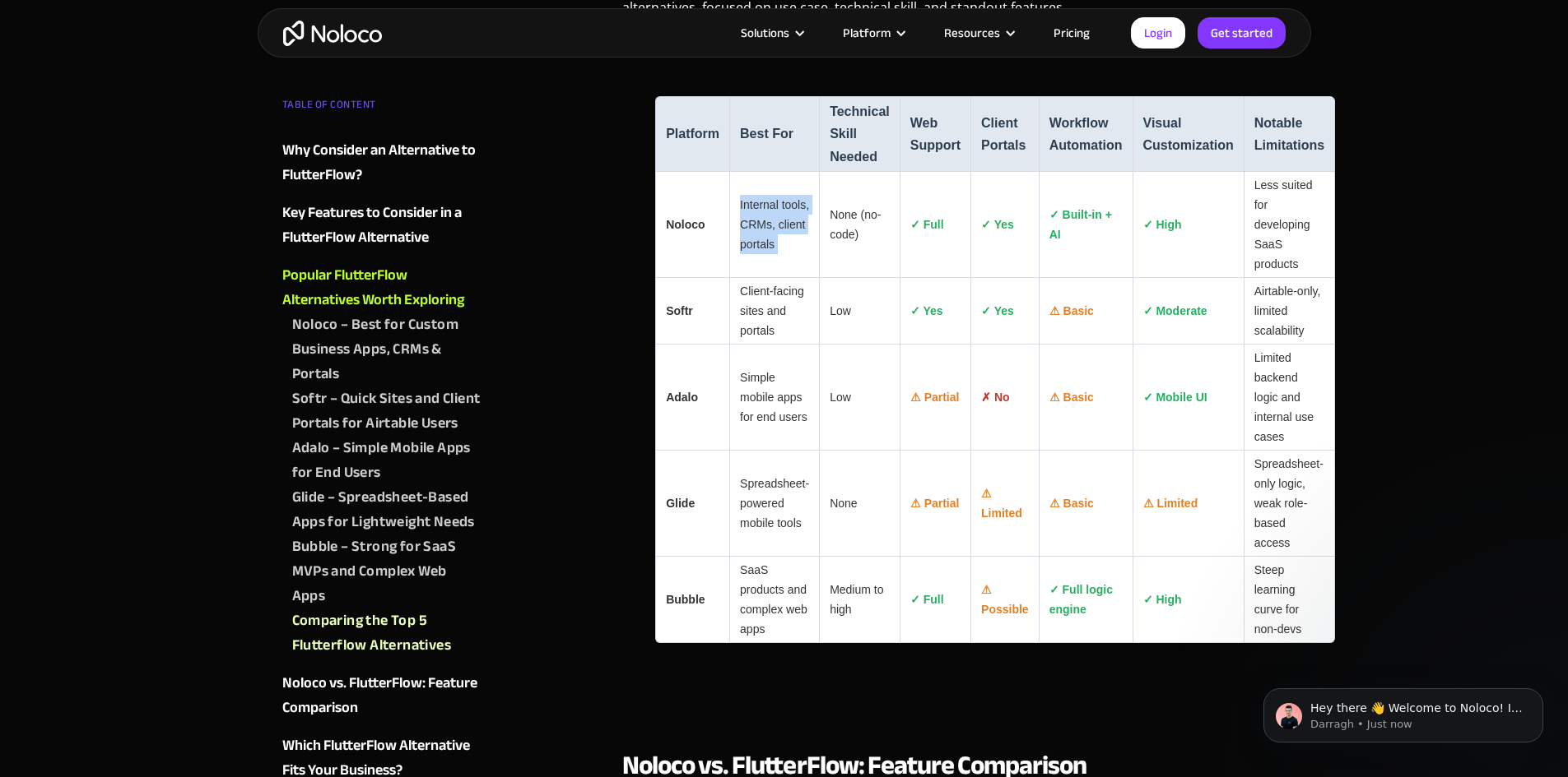
click at [768, 223] on td "Internal tools, CRMs, client portals" at bounding box center [774, 225] width 90 height 106
click at [780, 315] on td "Client-facing sites and portals" at bounding box center [774, 311] width 90 height 66
click at [670, 231] on strong "Noloco" at bounding box center [685, 224] width 39 height 13
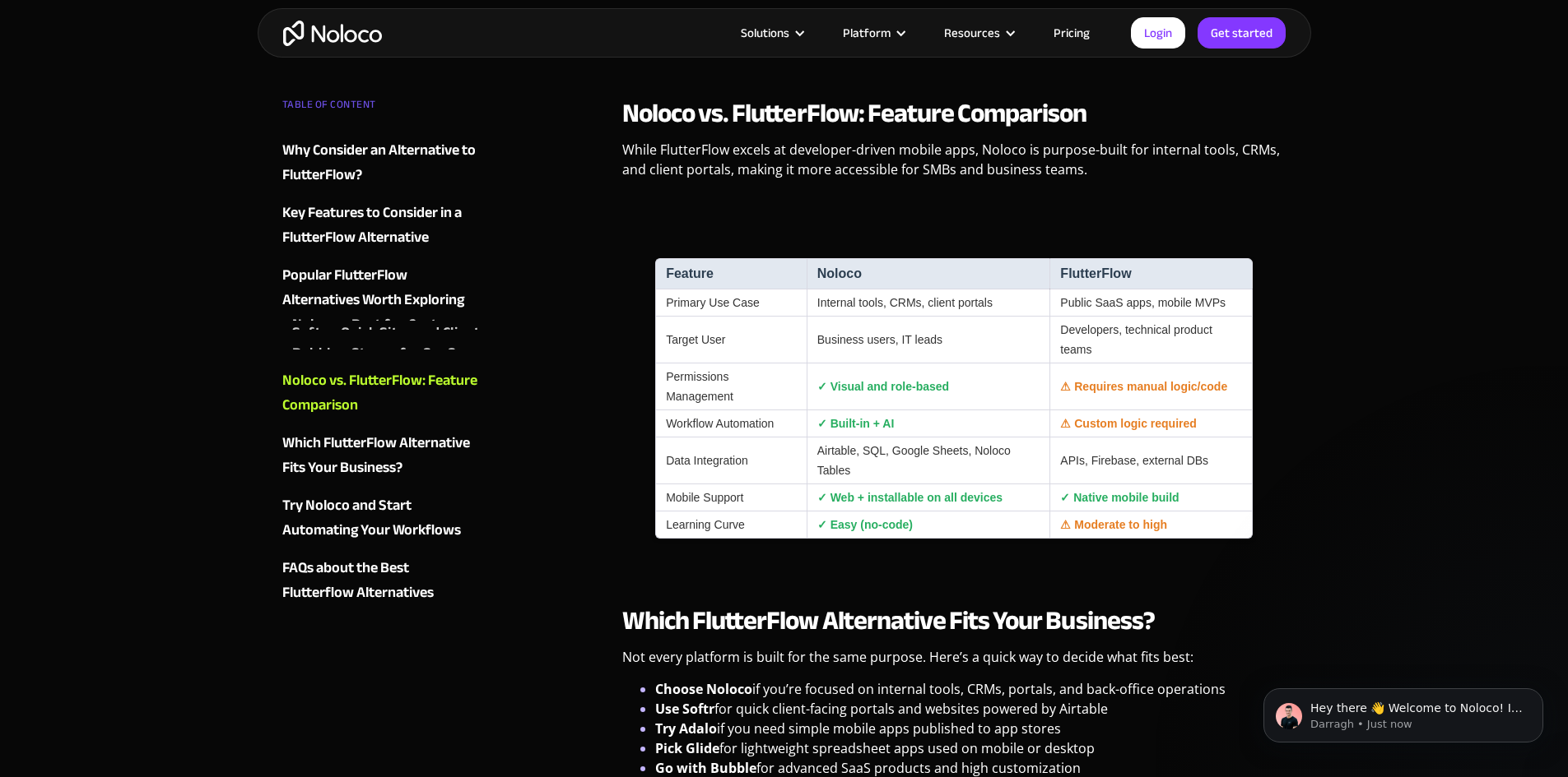
scroll to position [4114, 0]
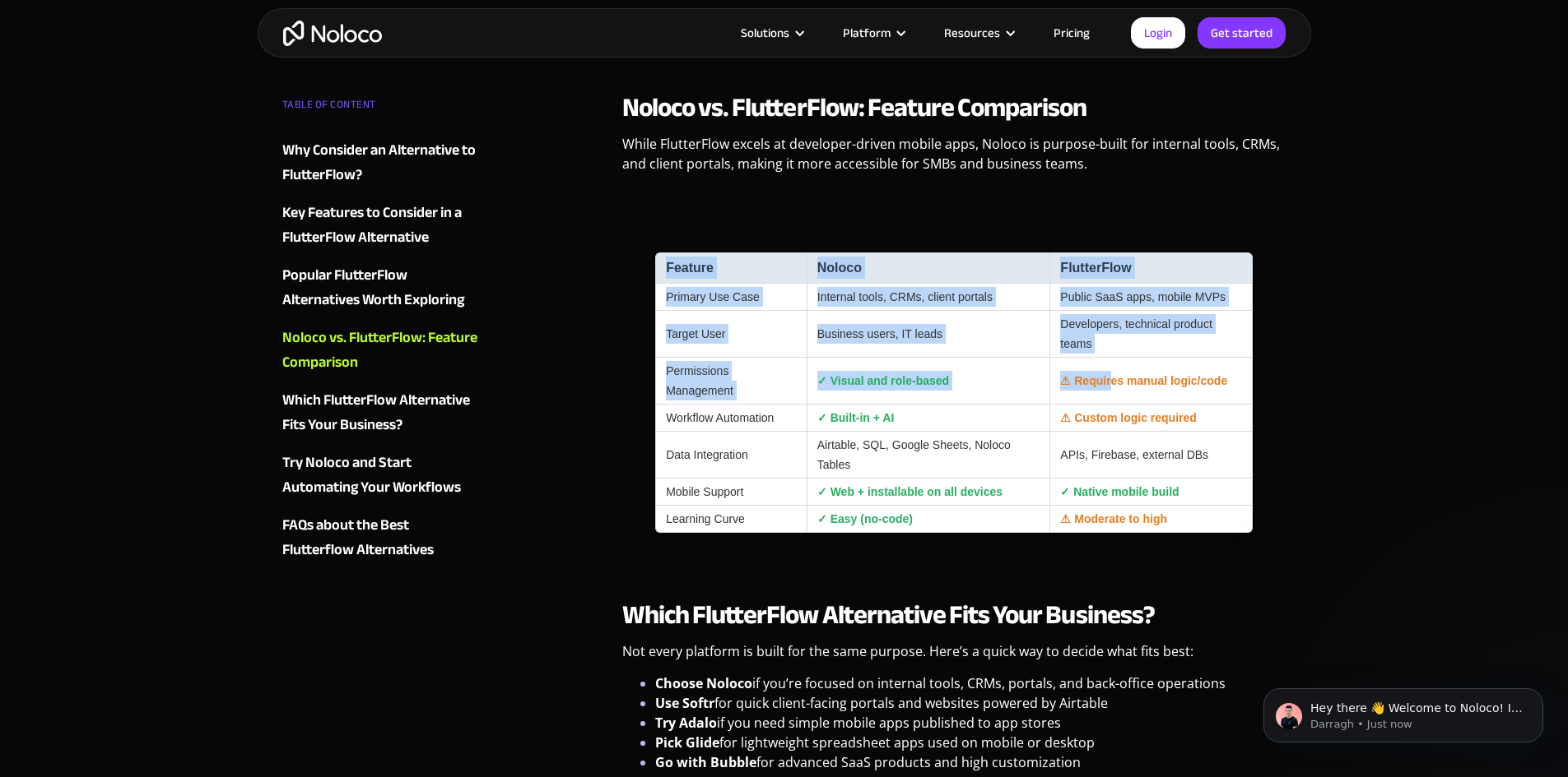
drag, startPoint x: 1108, startPoint y: 400, endPoint x: 1273, endPoint y: 400, distance: 165.0
click at [1273, 400] on div "Feature Noloco FlutterFlow Primary Use Case Internal tools, CRMs, client portal…" at bounding box center [954, 392] width 664 height 332
click at [1274, 400] on div "Feature Noloco FlutterFlow Primary Use Case Internal tools, CRMs, client portal…" at bounding box center [954, 392] width 664 height 332
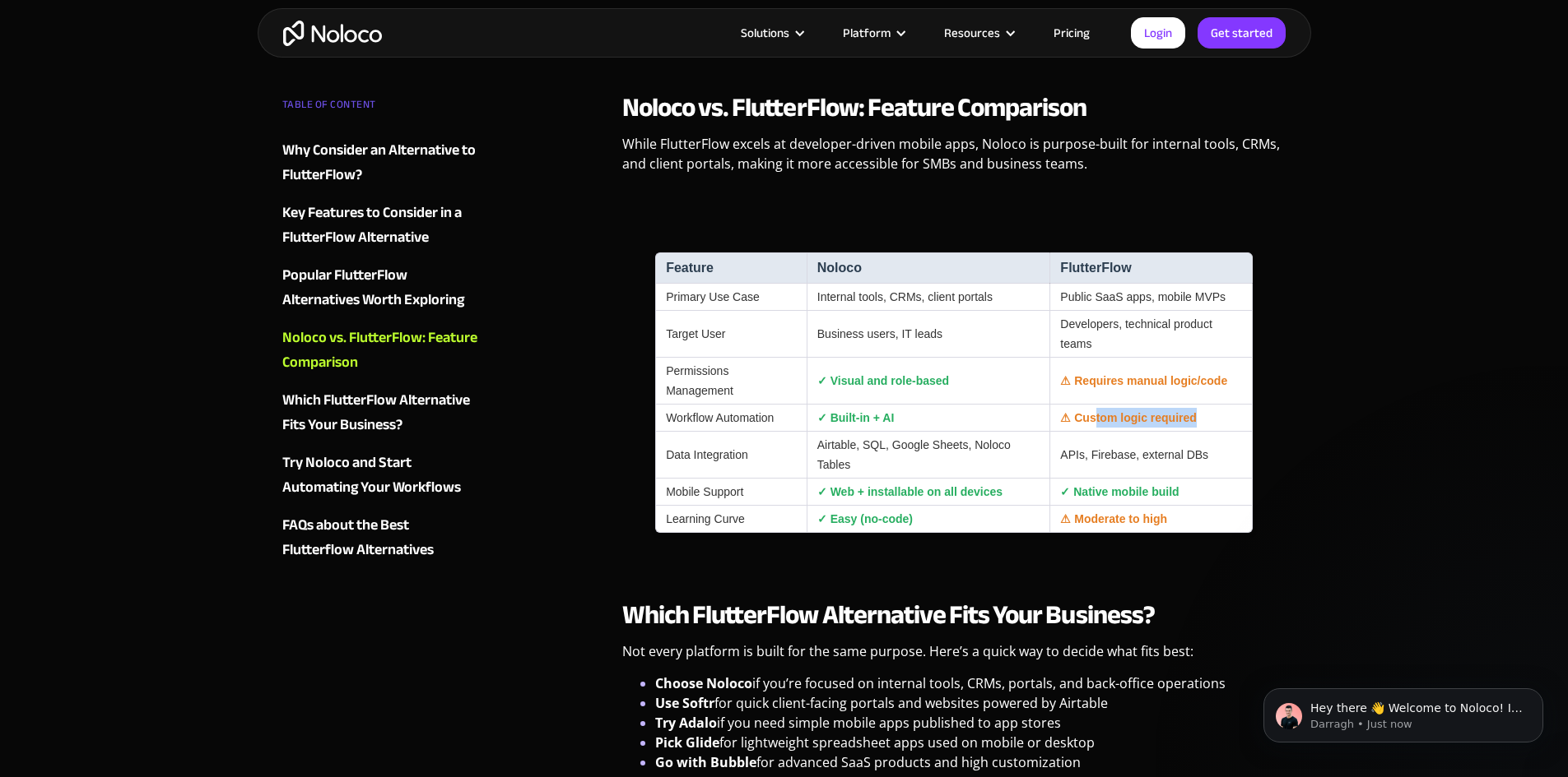
drag, startPoint x: 1122, startPoint y: 436, endPoint x: 1248, endPoint y: 434, distance: 126.0
click at [1248, 432] on td "⚠ Custom logic required" at bounding box center [1150, 419] width 204 height 27
drag, startPoint x: 970, startPoint y: 469, endPoint x: 1164, endPoint y: 470, distance: 194.0
click at [1148, 470] on tr "Data Integration Airtable, SQL, Google Sheets, Noloco Tables APIs, Firebase, ex…" at bounding box center [954, 455] width 597 height 47
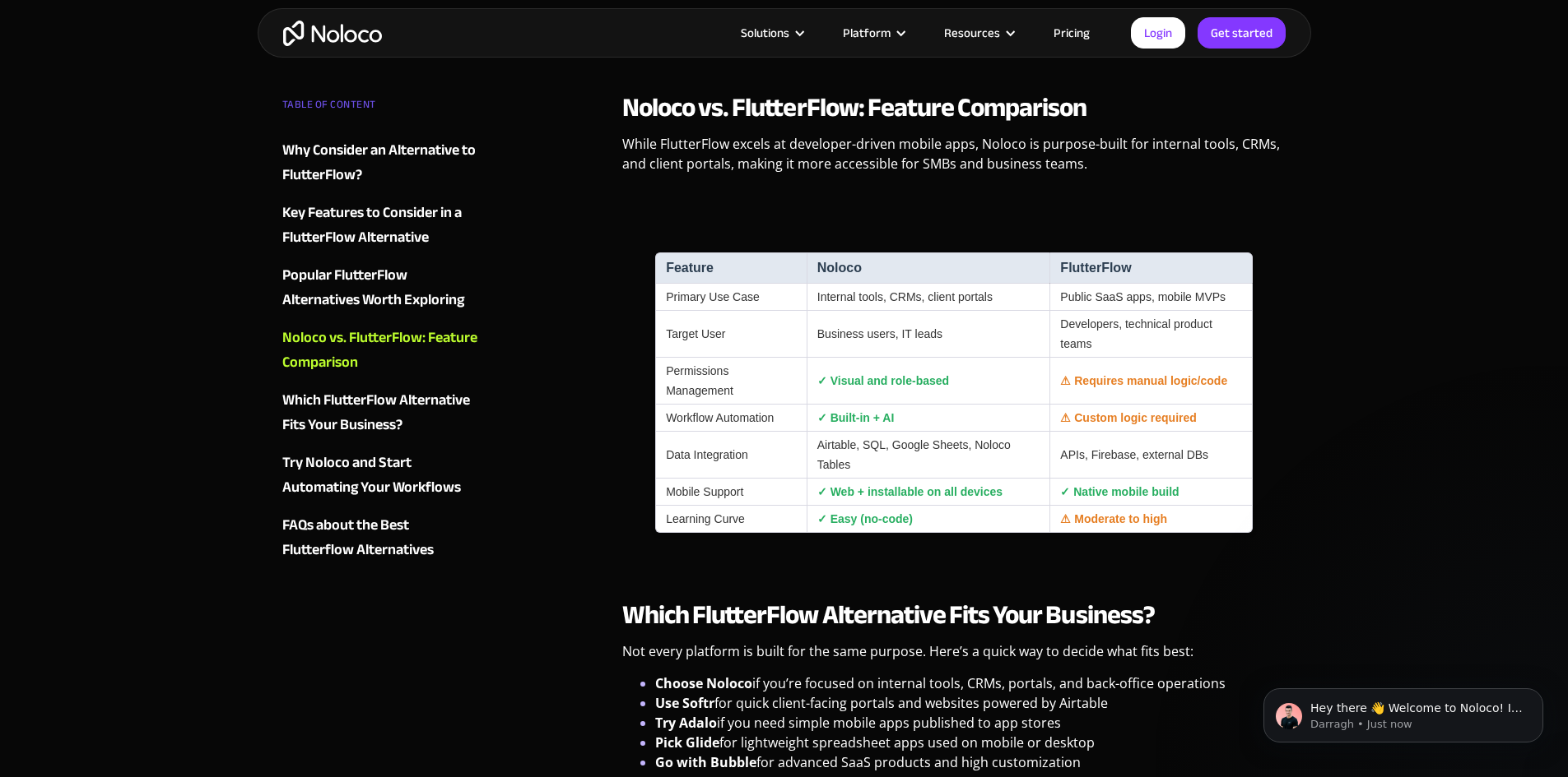
click at [1165, 469] on td "APIs, Firebase, external DBs" at bounding box center [1150, 455] width 204 height 47
click at [1205, 469] on td "APIs, Firebase, external DBs" at bounding box center [1150, 455] width 204 height 47
drag, startPoint x: 1228, startPoint y: 471, endPoint x: 1012, endPoint y: 467, distance: 216.0
click at [1012, 467] on tr "Data Integration Airtable, SQL, Google Sheets, Noloco Tables APIs, Firebase, ex…" at bounding box center [954, 455] width 597 height 47
click at [996, 466] on td "Airtable, SQL, Google Sheets, Noloco Tables" at bounding box center [929, 455] width 244 height 47
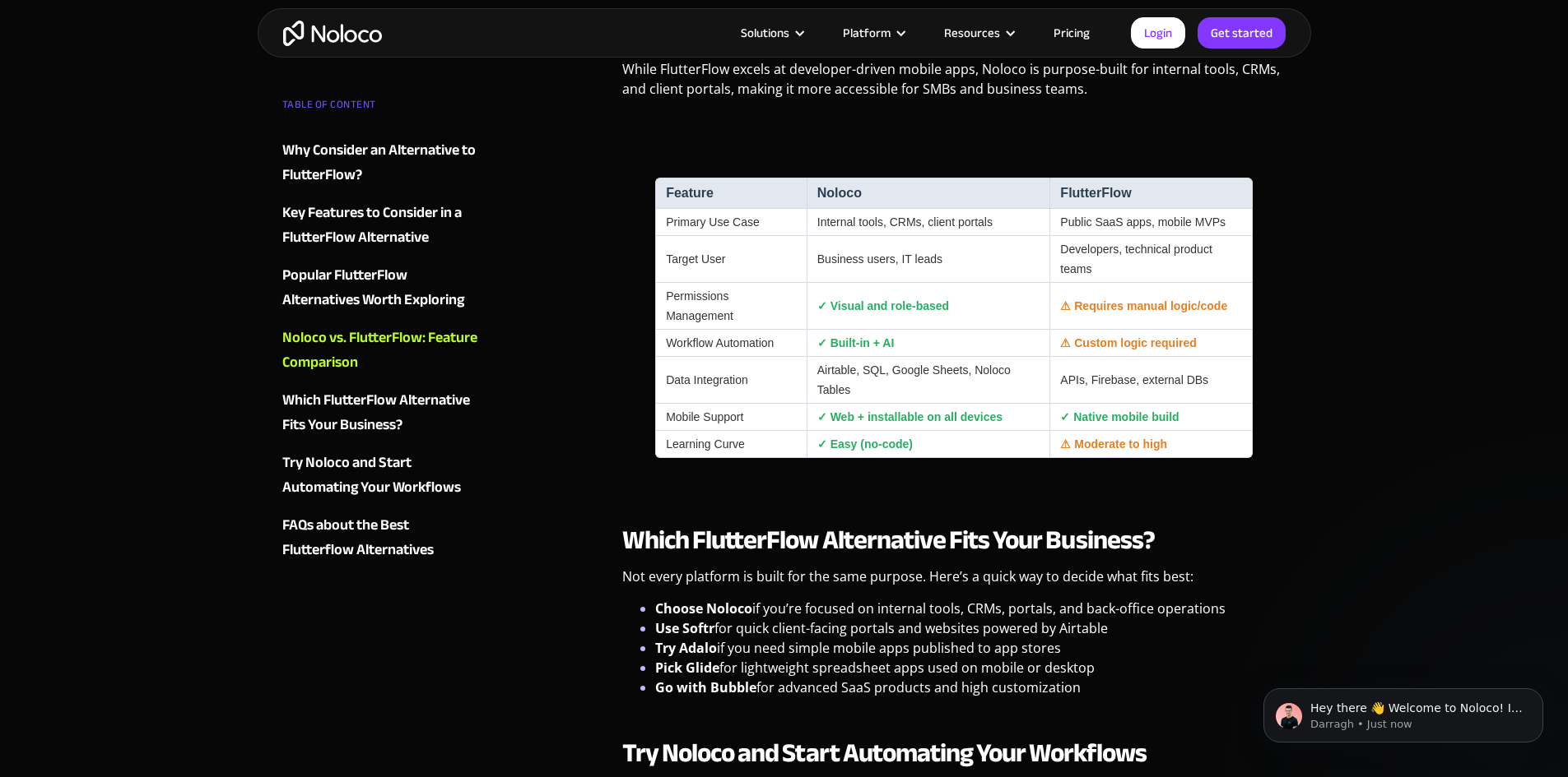
scroll to position [4195, 0]
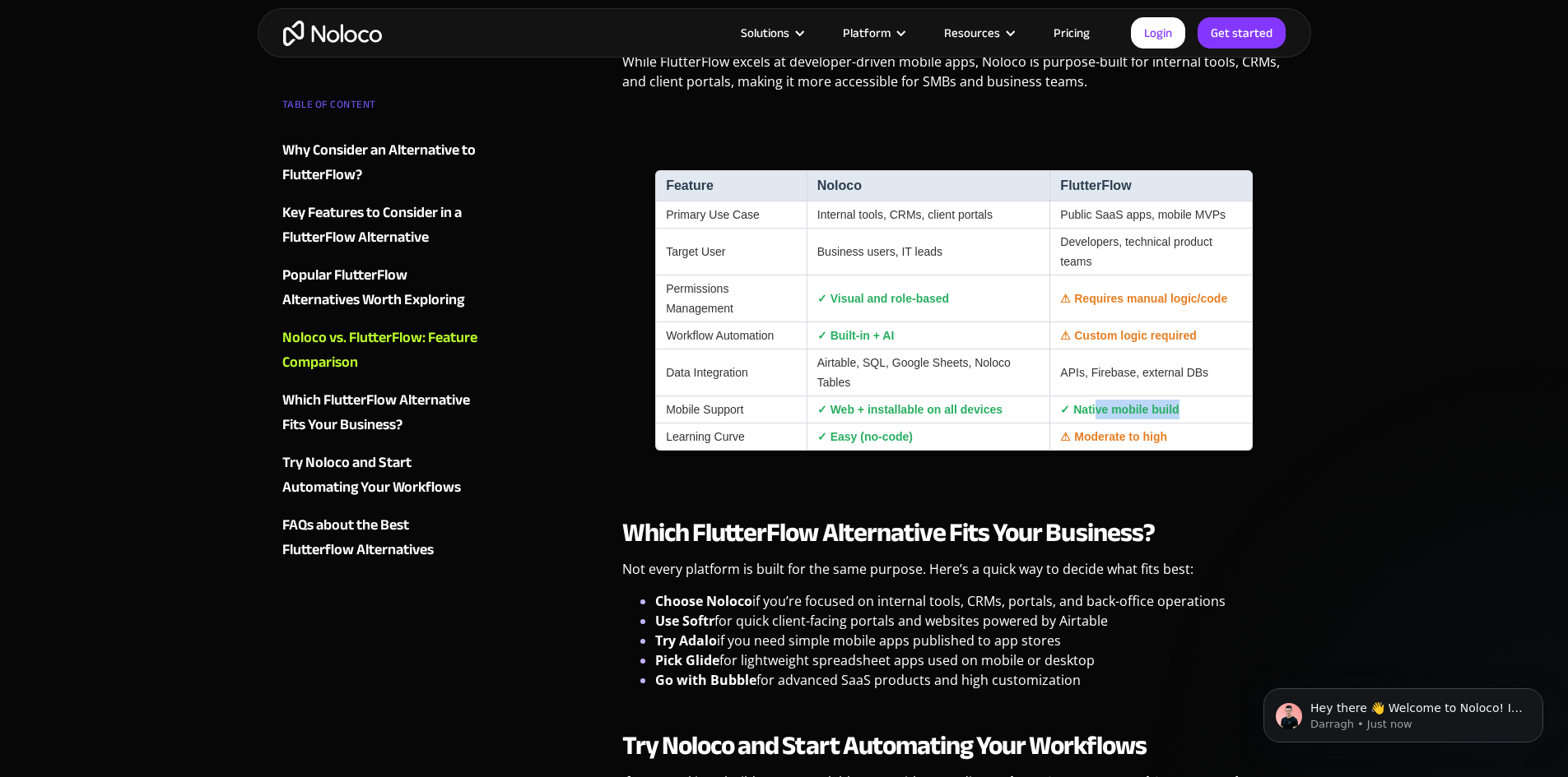
drag, startPoint x: 1094, startPoint y: 434, endPoint x: 1214, endPoint y: 432, distance: 120.0
click at [1212, 424] on td "✓ Native mobile build" at bounding box center [1150, 410] width 204 height 27
click at [1224, 424] on td "✓ Native mobile build" at bounding box center [1150, 410] width 204 height 27
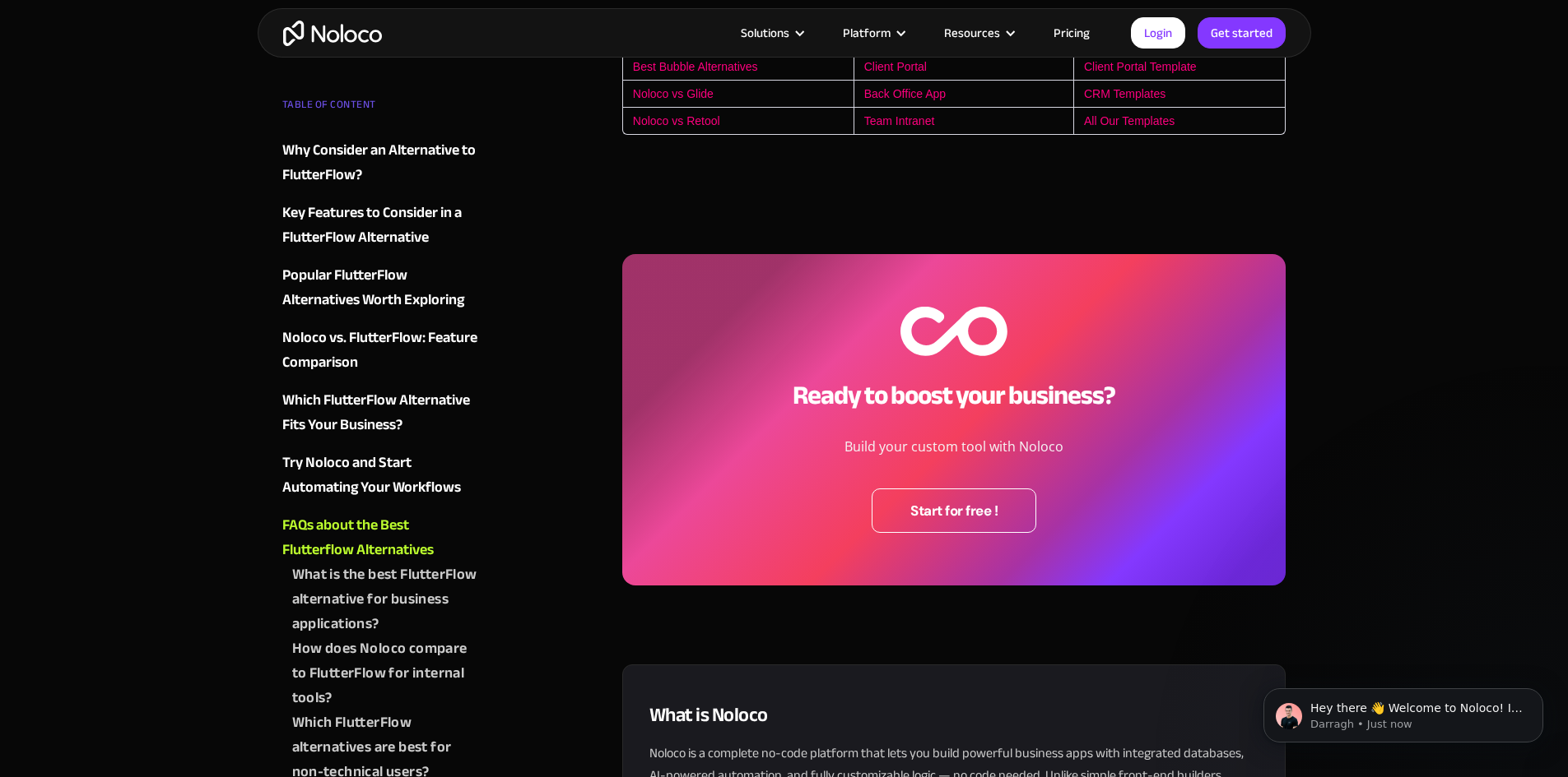
scroll to position [5512, 0]
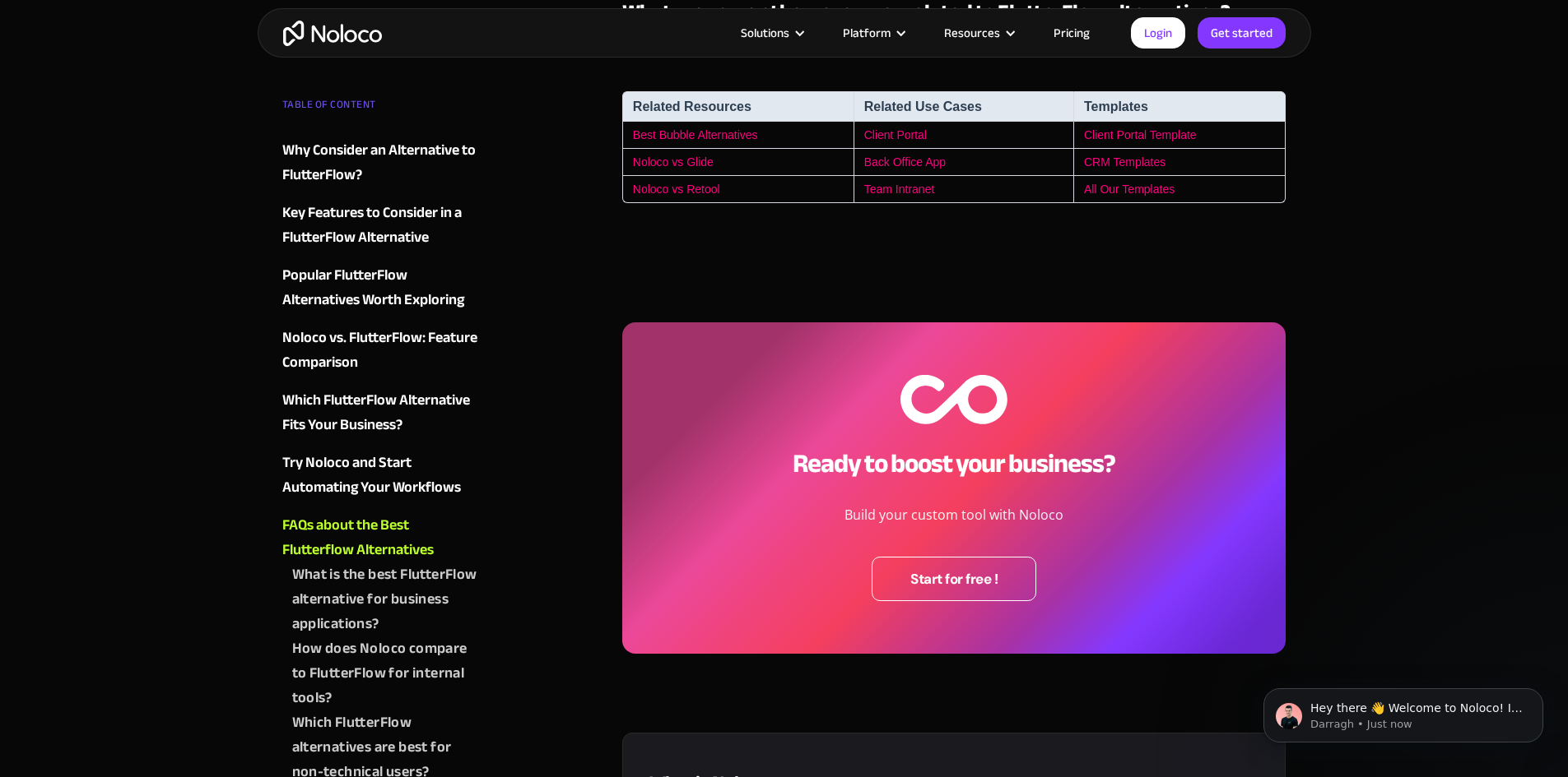
drag, startPoint x: 1216, startPoint y: 262, endPoint x: 1201, endPoint y: 246, distance: 21.9
